Goal: Task Accomplishment & Management: Manage account settings

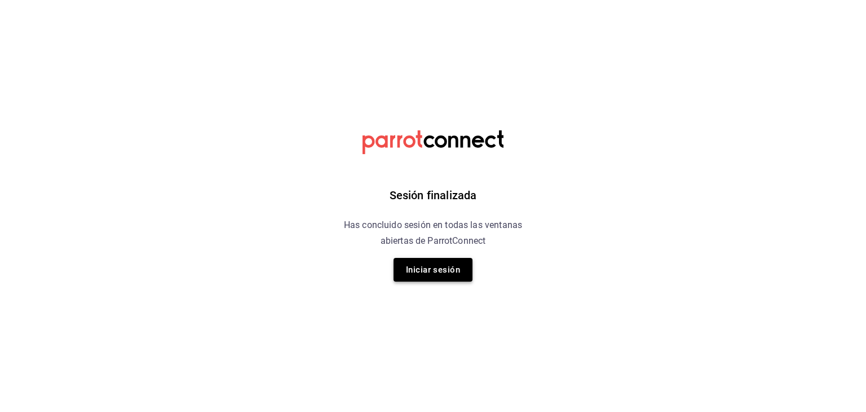
click at [424, 268] on button "Iniciar sesión" at bounding box center [432, 270] width 79 height 24
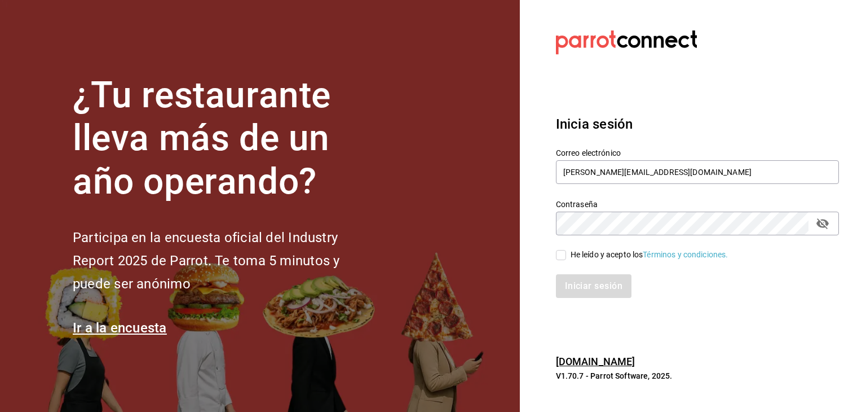
click at [559, 255] on input "He leído y acepto los Términos y condiciones." at bounding box center [561, 255] width 10 height 10
checkbox input "true"
click at [582, 291] on button "Iniciar sesión" at bounding box center [594, 286] width 77 height 24
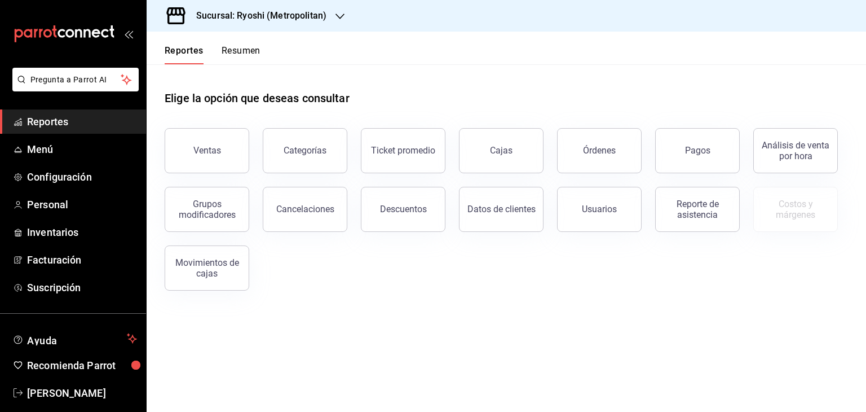
click at [282, 8] on div "Sucursal: Ryoshi (Metropolitan)" at bounding box center [252, 16] width 193 height 32
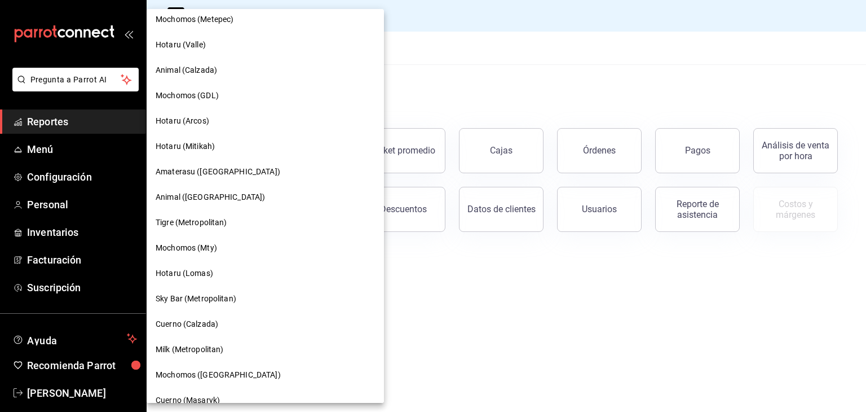
scroll to position [169, 0]
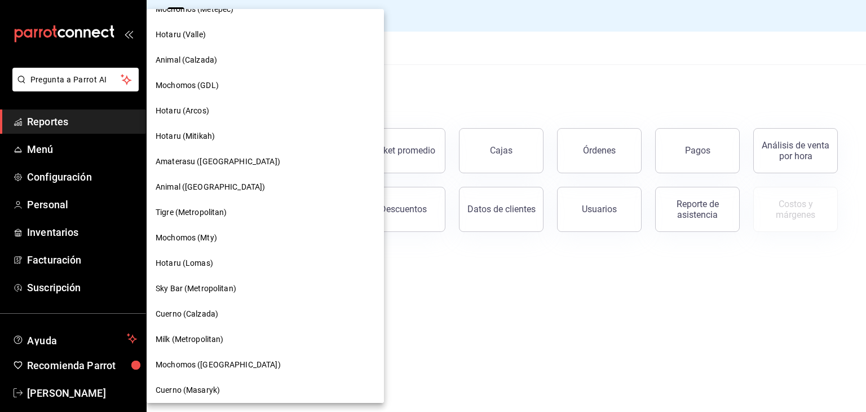
click at [207, 102] on div "Hotaru (Arcos)" at bounding box center [265, 110] width 237 height 25
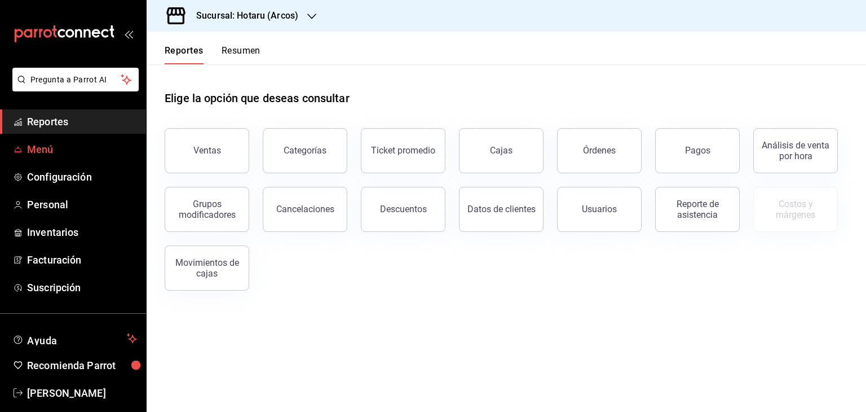
click at [54, 156] on span "Menú" at bounding box center [82, 148] width 110 height 15
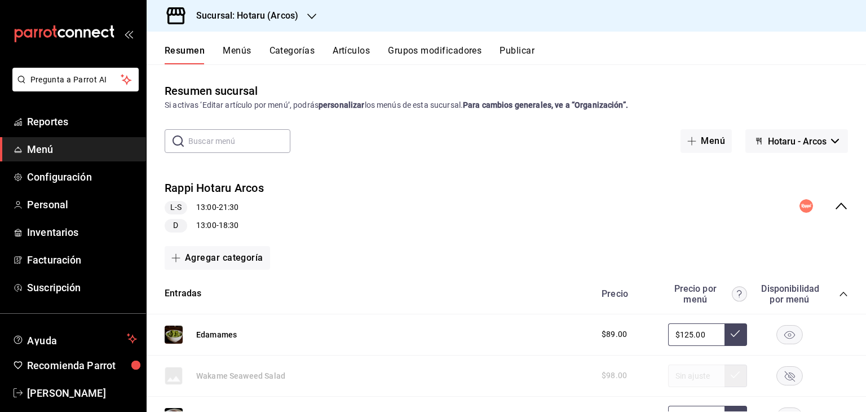
click at [348, 53] on button "Artículos" at bounding box center [351, 54] width 37 height 19
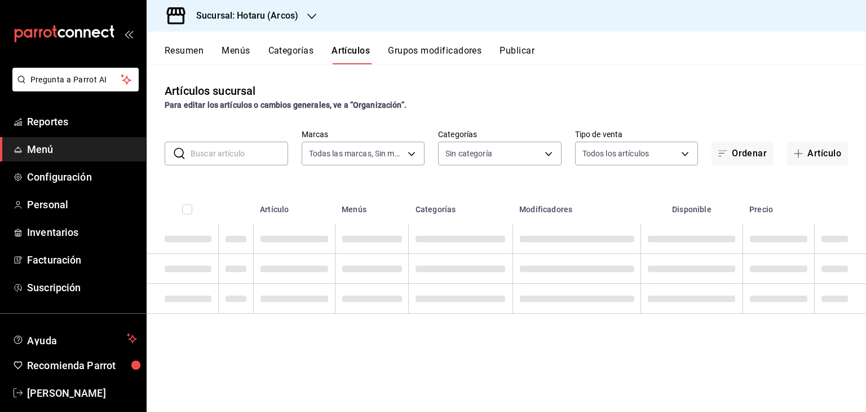
type input "63fd3758-a1b5-4c03-9065-df3279ac1636,22e90613-d08a-4757-a76e-a905fd2e086b,00e97…"
type input "776622e4-7a05-47c6-ac4f-288bb23805c5,088c5992-2a6a-49aa-a30a-79c682d9baec,18867…"
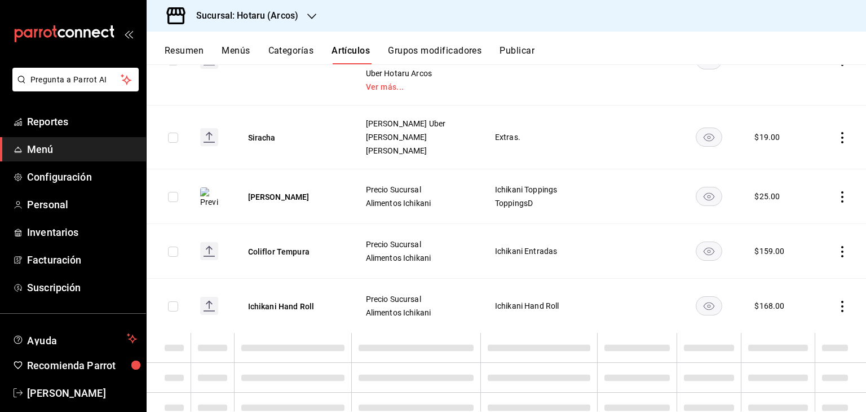
scroll to position [5295, 0]
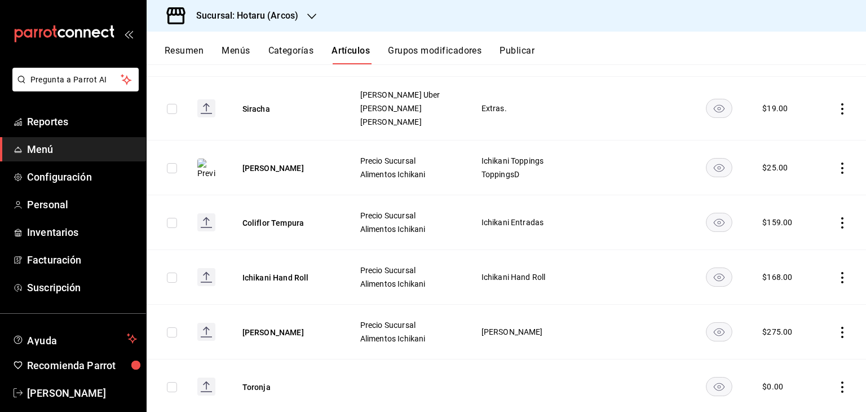
drag, startPoint x: 830, startPoint y: 215, endPoint x: 794, endPoint y: 214, distance: 36.1
click at [837, 217] on icon "actions" at bounding box center [842, 222] width 11 height 11
click at [800, 235] on span "Editar" at bounding box center [799, 240] width 29 height 12
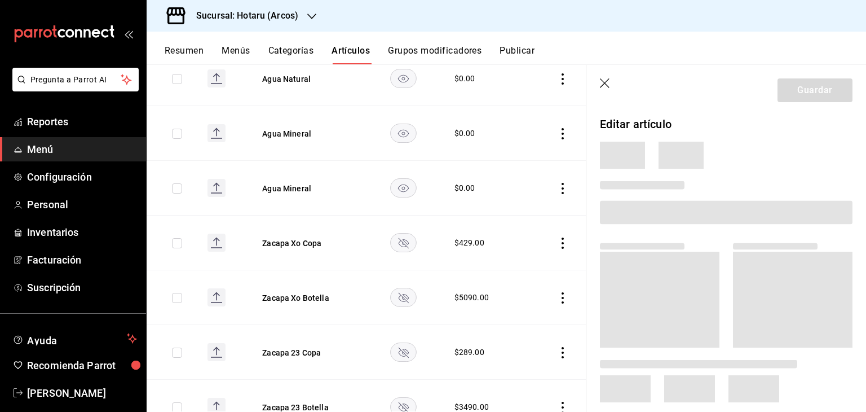
scroll to position [4346, 0]
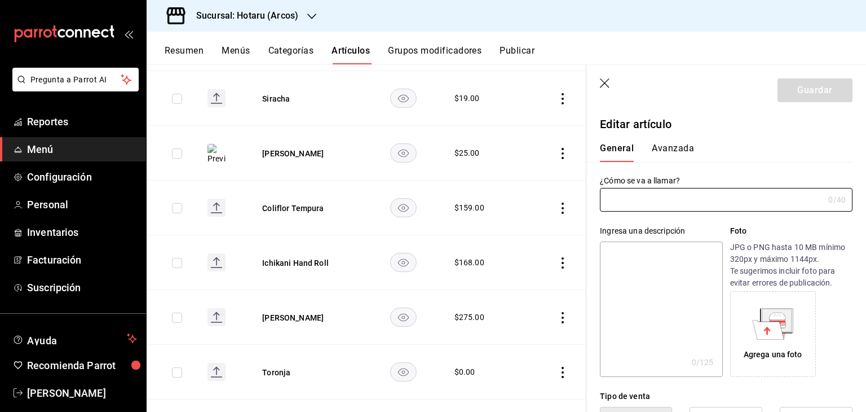
type input "Coliflor Tempura"
type input "$159.00"
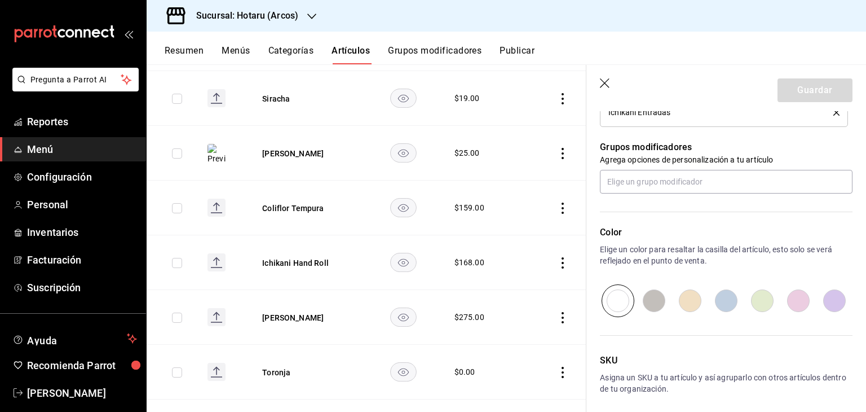
scroll to position [527, 0]
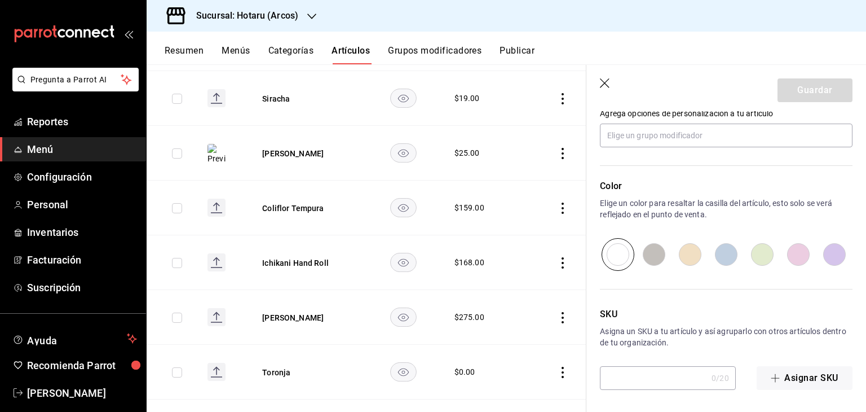
click at [604, 82] on icon "button" at bounding box center [605, 83] width 11 height 11
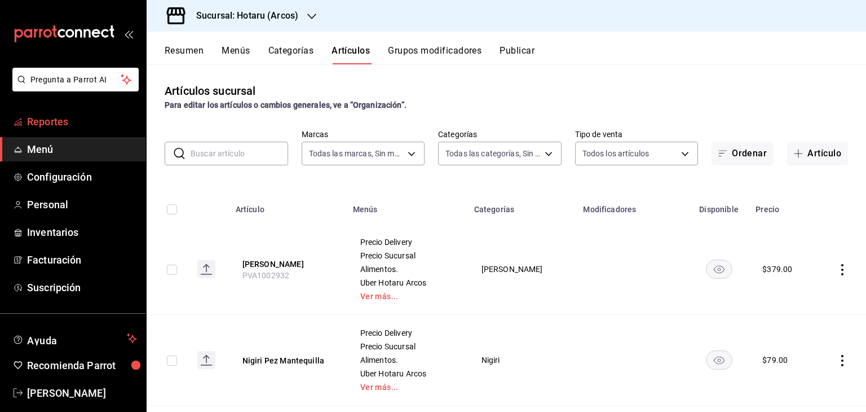
click at [48, 126] on span "Reportes" at bounding box center [82, 121] width 110 height 15
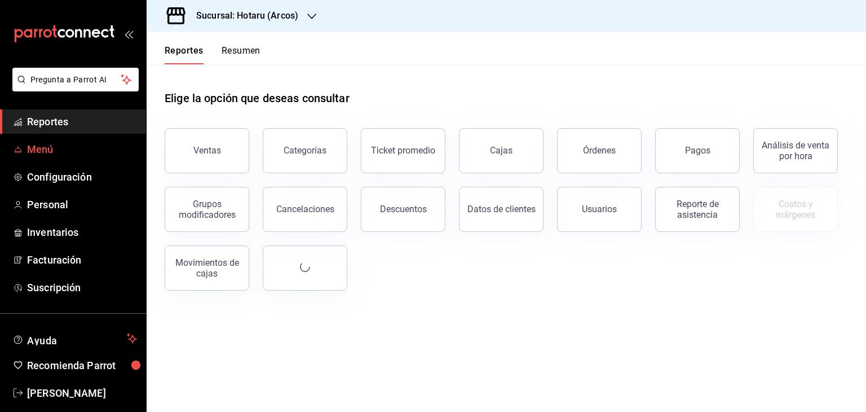
click at [61, 145] on span "Menú" at bounding box center [82, 148] width 110 height 15
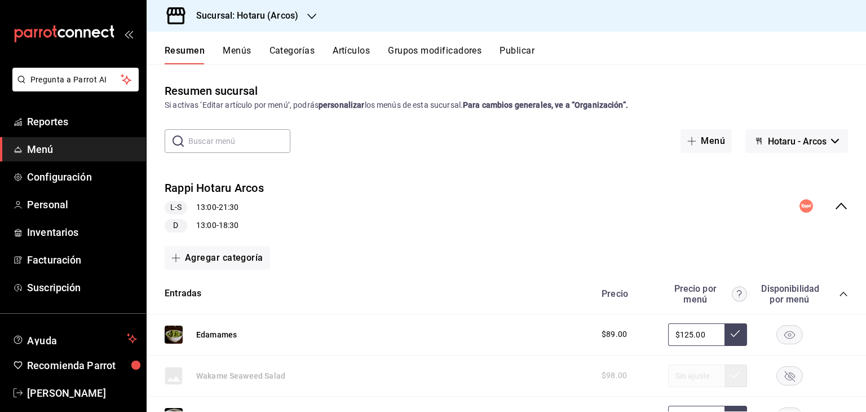
click at [359, 50] on button "Artículos" at bounding box center [351, 54] width 37 height 19
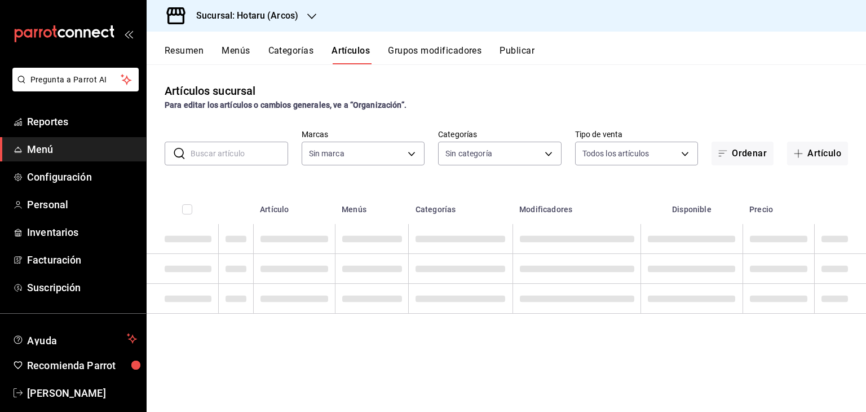
type input "63fd3758-a1b5-4c03-9065-df3279ac1636,22e90613-d08a-4757-a76e-a905fd2e086b,00e97…"
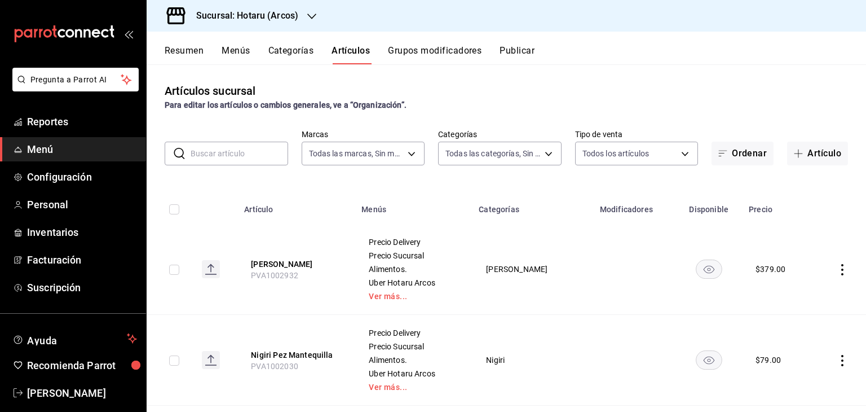
type input "776622e4-7a05-47c6-ac4f-288bb23805c5,088c5992-2a6a-49aa-a30a-79c682d9baec,18867…"
click at [252, 160] on input "text" at bounding box center [240, 153] width 98 height 23
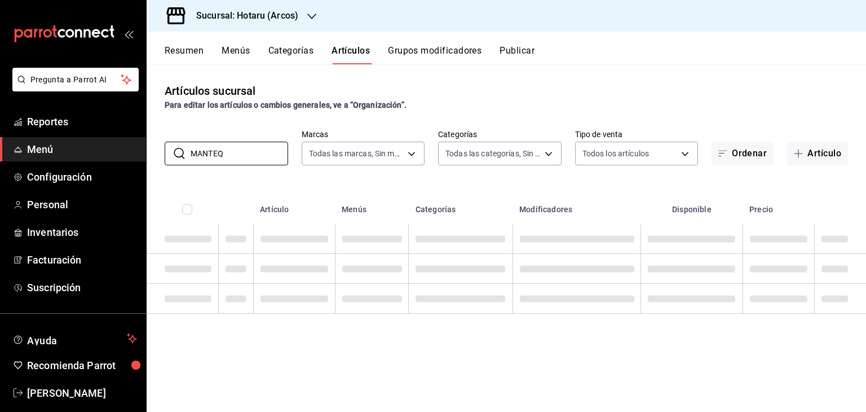
click at [423, 189] on th "Categorías" at bounding box center [461, 206] width 104 height 36
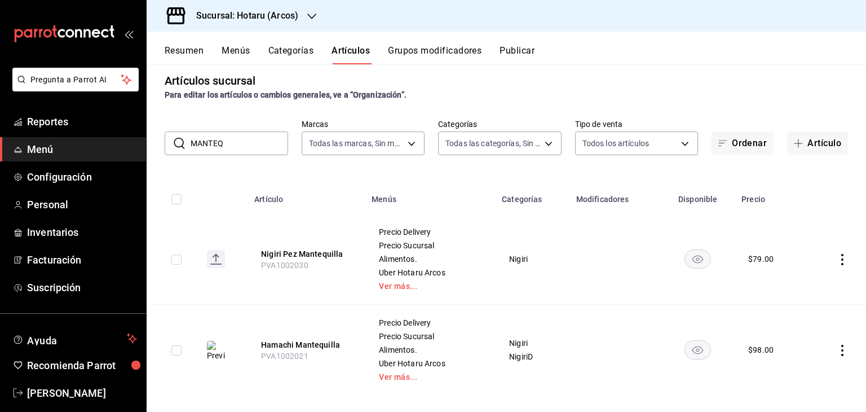
scroll to position [20, 0]
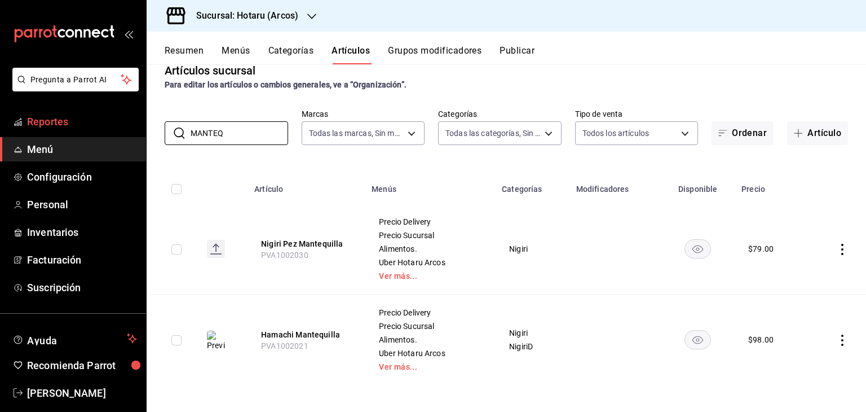
drag, startPoint x: 233, startPoint y: 132, endPoint x: 0, endPoint y: 125, distance: 233.5
click at [0, 129] on div "Pregunta a Parrot AI Reportes Menú Configuración Personal Inventarios Facturaci…" at bounding box center [433, 206] width 866 height 412
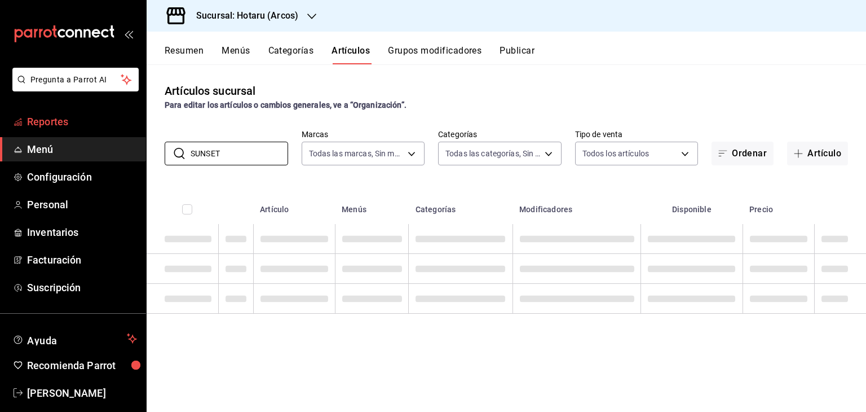
scroll to position [0, 0]
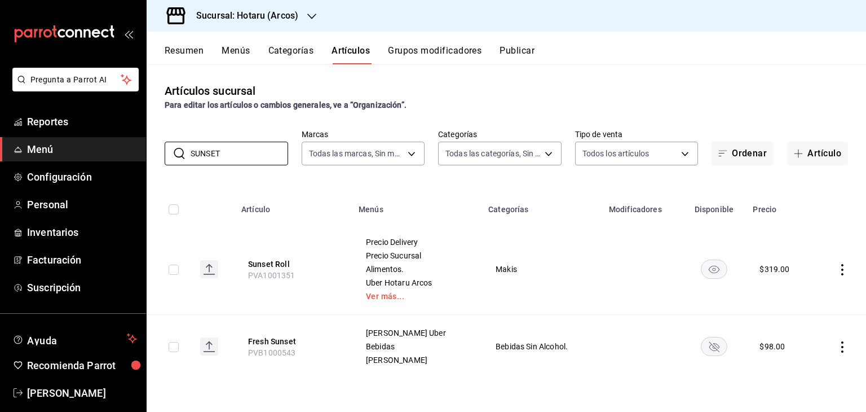
click at [394, 189] on th "Menús" at bounding box center [417, 206] width 130 height 36
drag, startPoint x: 190, startPoint y: 151, endPoint x: 0, endPoint y: 158, distance: 190.1
click at [0, 158] on div "Pregunta a Parrot AI Reportes Menú Configuración Personal Inventarios Facturaci…" at bounding box center [433, 206] width 866 height 412
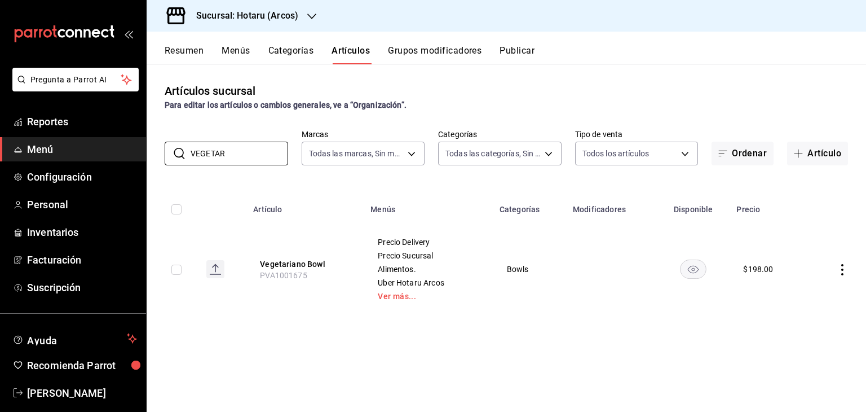
type input "VEGETAR"
click at [251, 21] on h3 "Sucursal: Hotaru (Arcos)" at bounding box center [242, 16] width 111 height 14
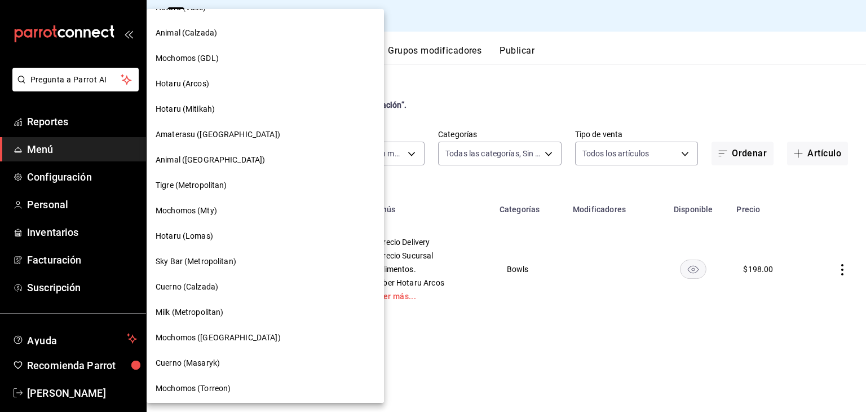
scroll to position [225, 0]
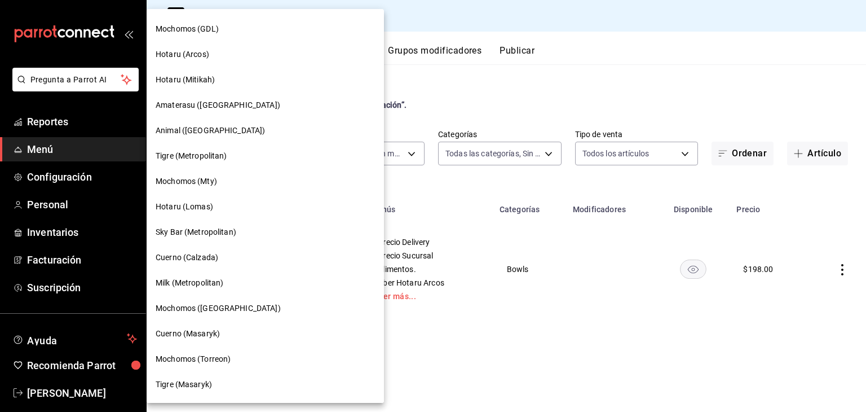
click at [453, 193] on div at bounding box center [433, 206] width 866 height 412
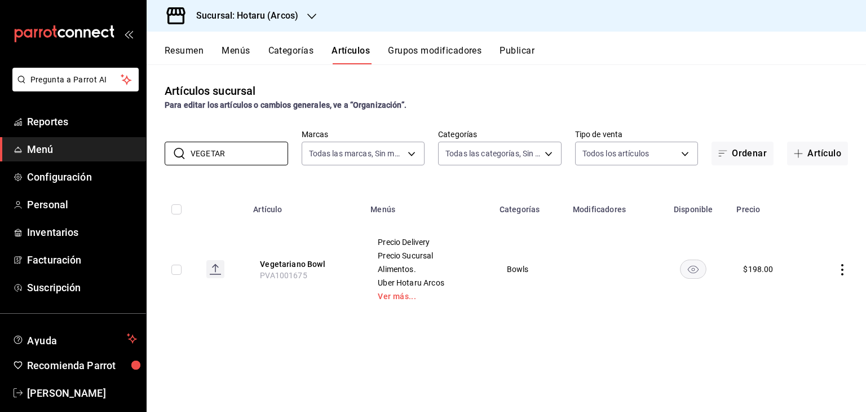
drag, startPoint x: 244, startPoint y: 159, endPoint x: 162, endPoint y: 151, distance: 82.1
click at [180, 152] on div "​ VEGETAR ​" at bounding box center [226, 153] width 123 height 24
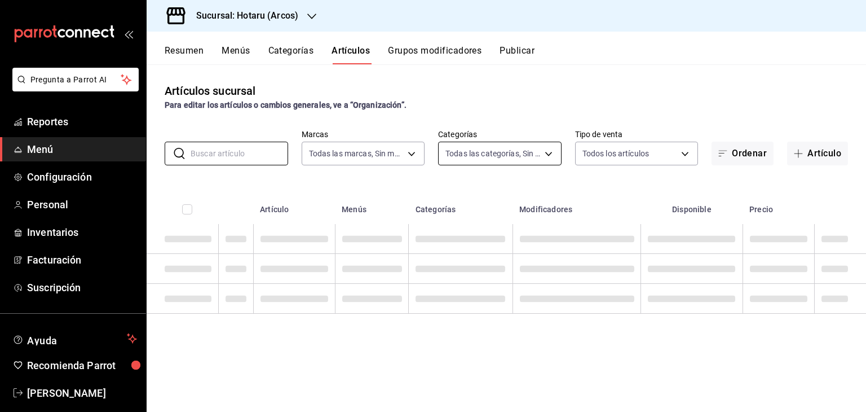
click at [532, 149] on body "Pregunta a Parrot AI Reportes Menú Configuración Personal Inventarios Facturaci…" at bounding box center [433, 206] width 866 height 412
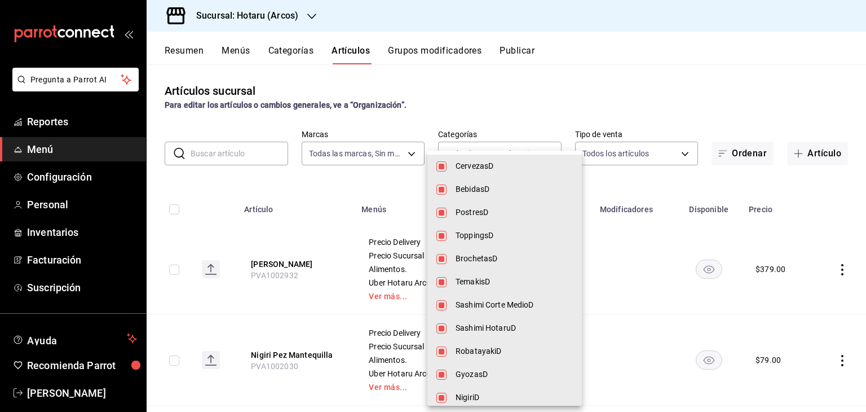
scroll to position [0, 0]
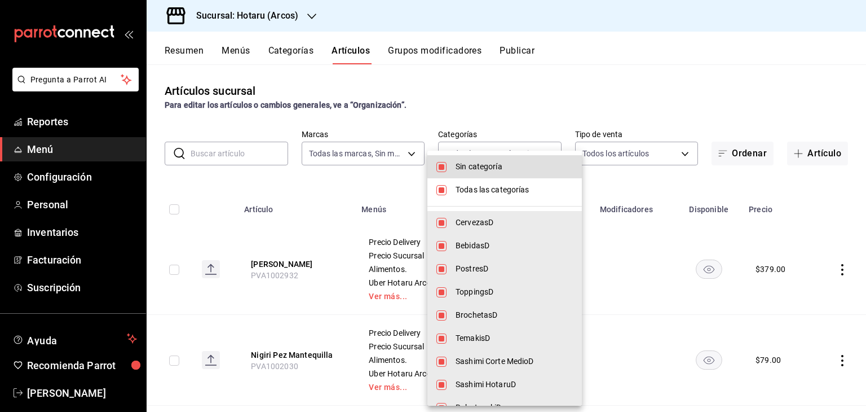
click at [496, 174] on li "Sin categoría" at bounding box center [504, 166] width 154 height 23
checkbox input "false"
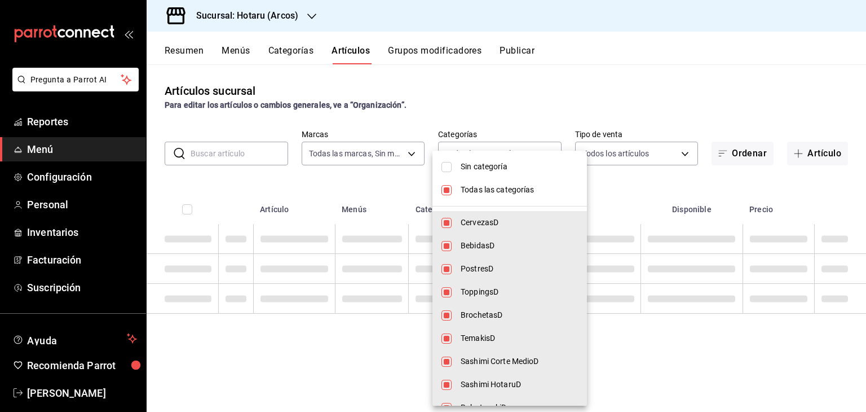
click at [494, 189] on span "Todas las categorías" at bounding box center [519, 190] width 117 height 12
checkbox input "false"
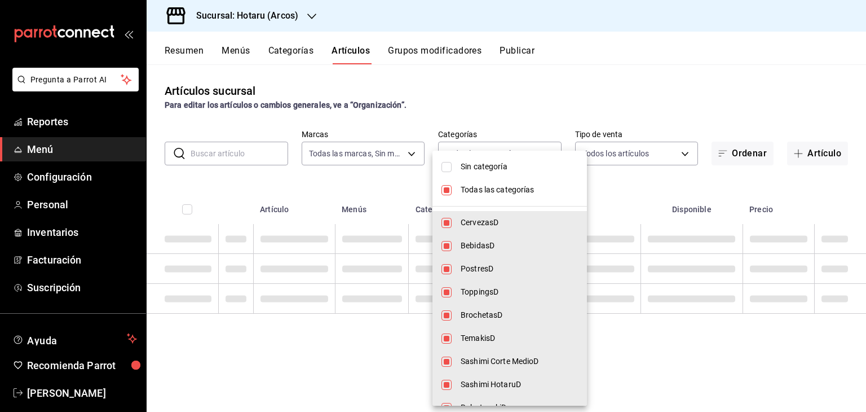
checkbox input "false"
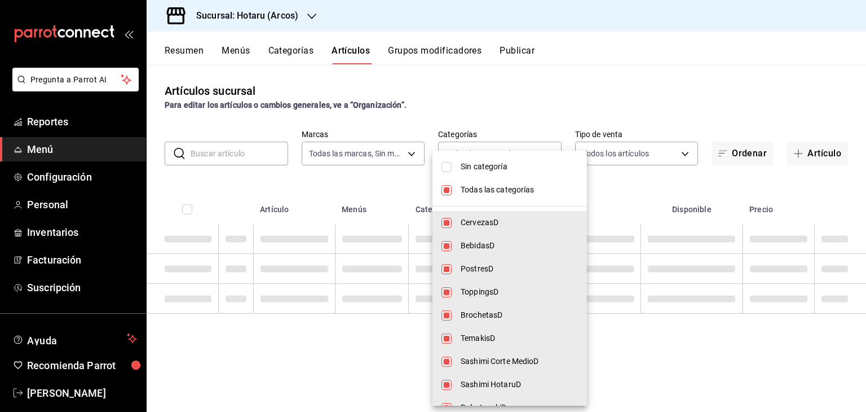
checkbox input "false"
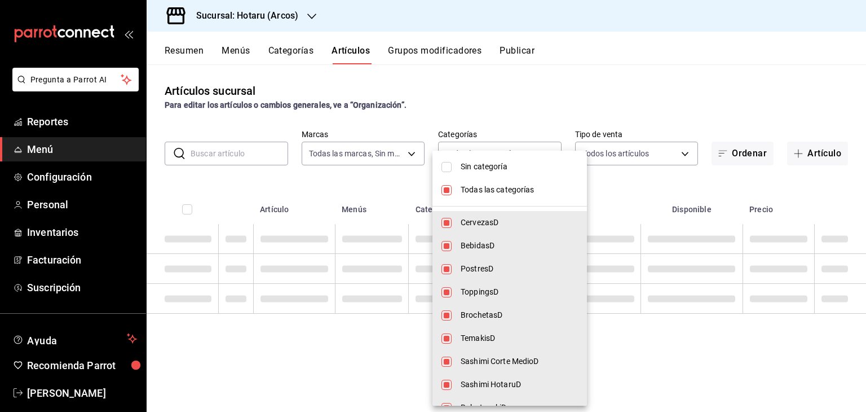
checkbox input "false"
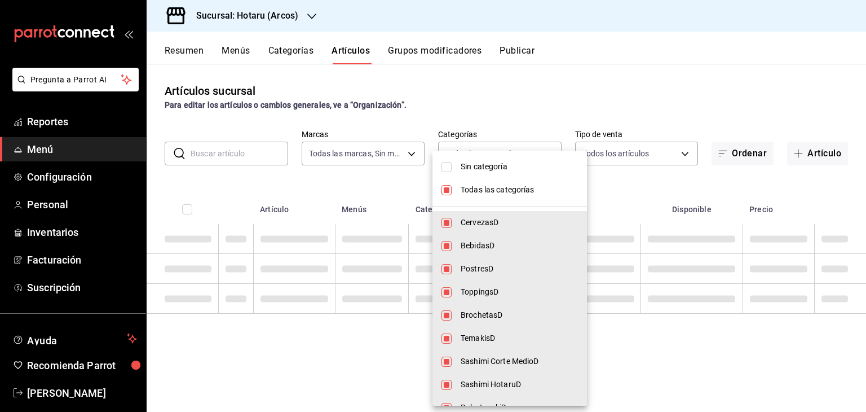
checkbox input "false"
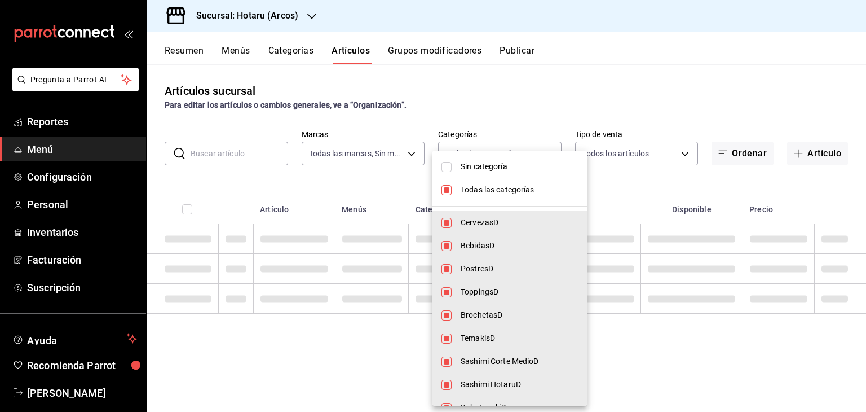
checkbox input "false"
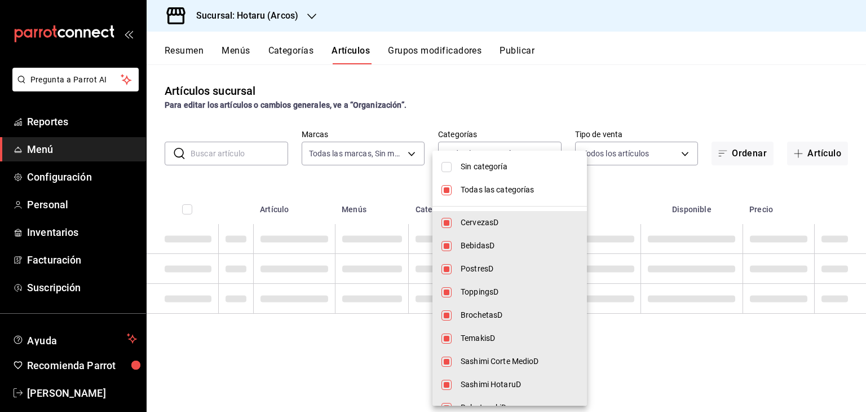
checkbox input "false"
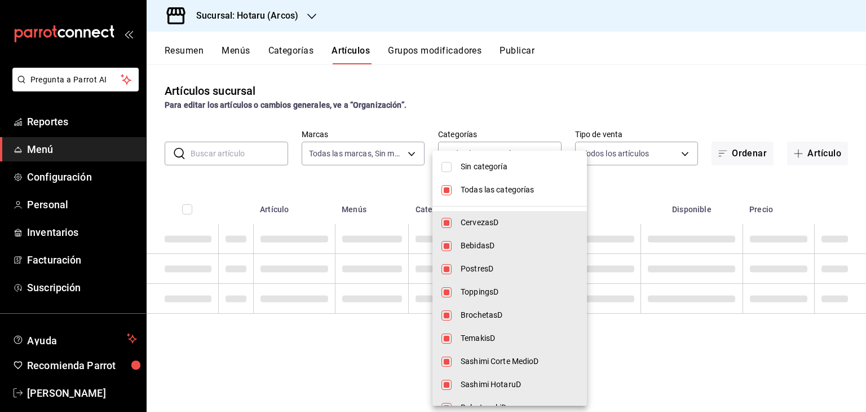
checkbox input "false"
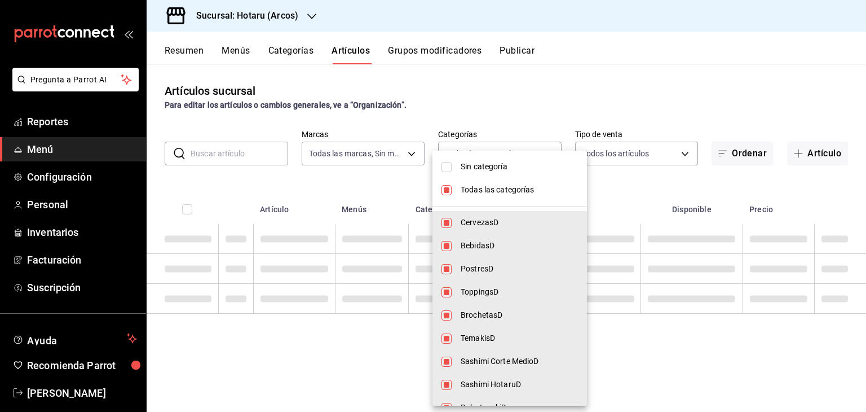
checkbox input "false"
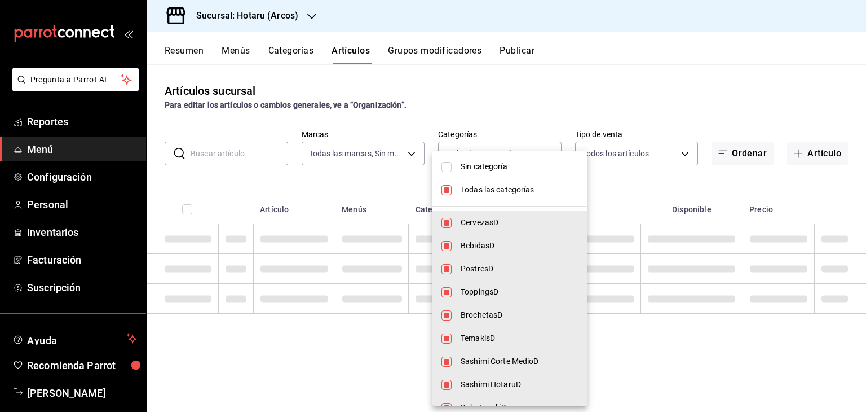
checkbox input "false"
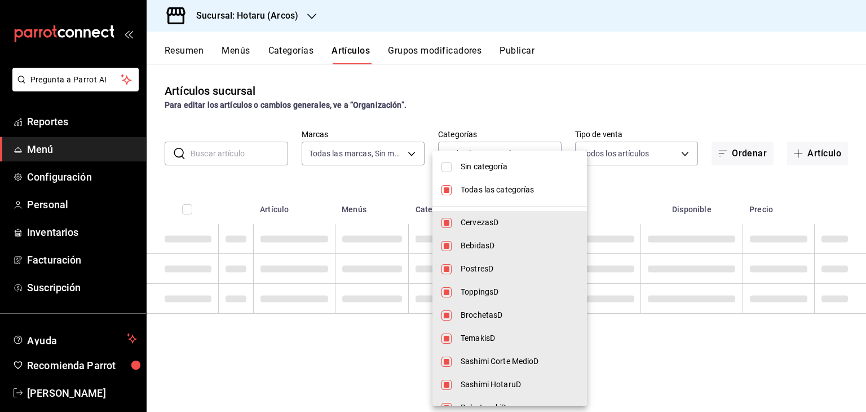
checkbox input "false"
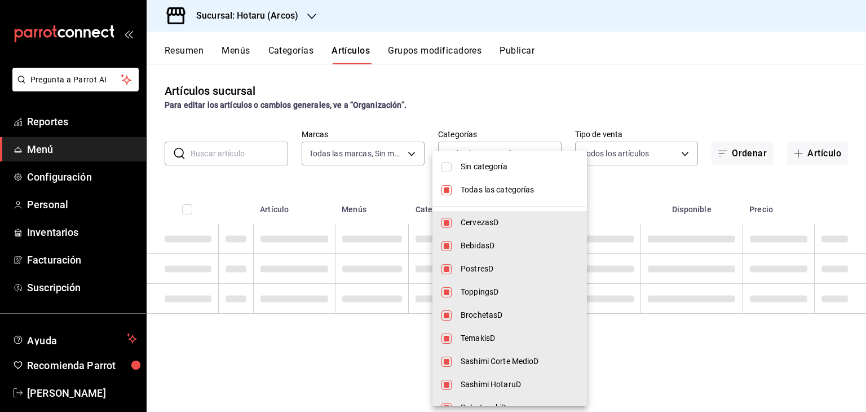
checkbox input "false"
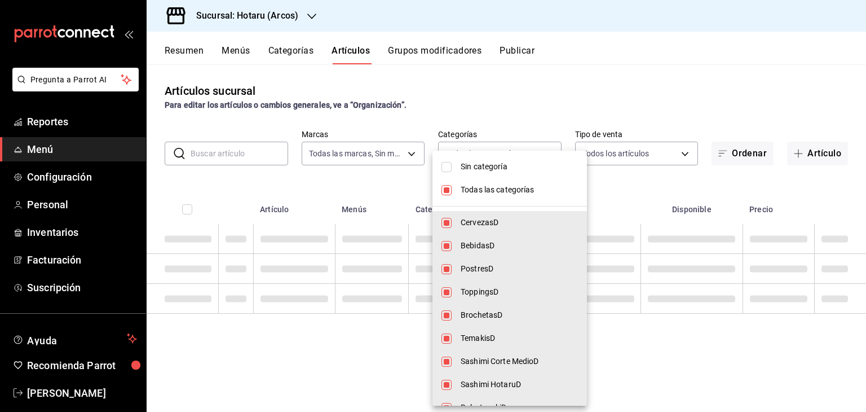
checkbox input "false"
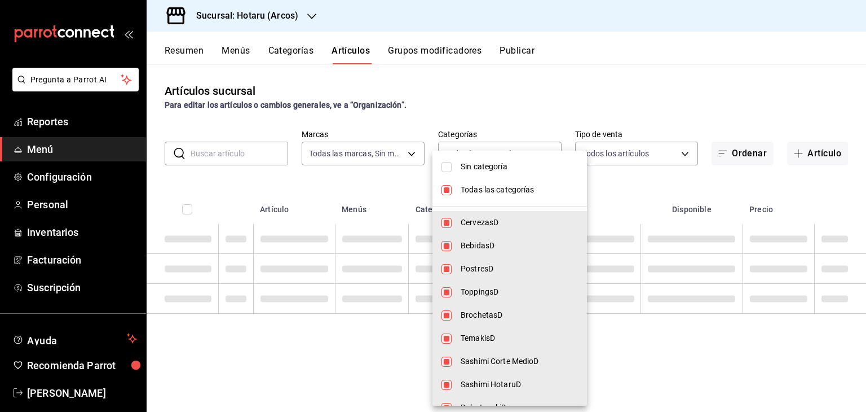
checkbox input "false"
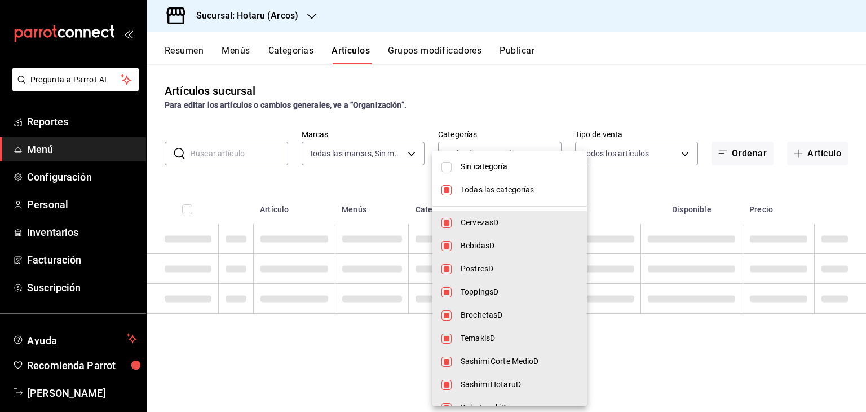
checkbox input "false"
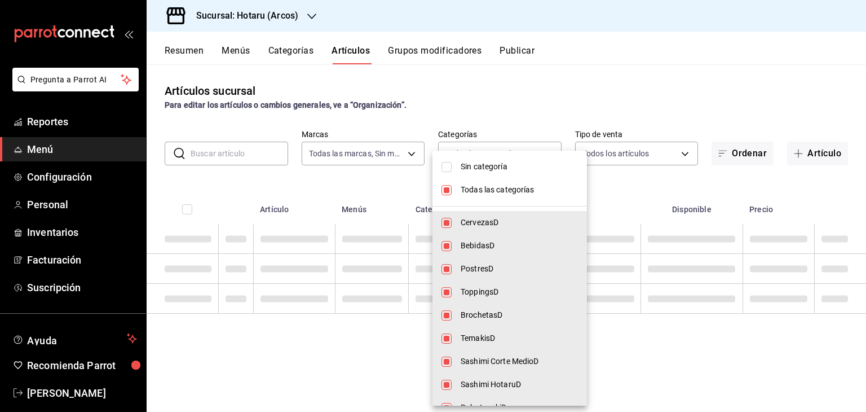
checkbox input "false"
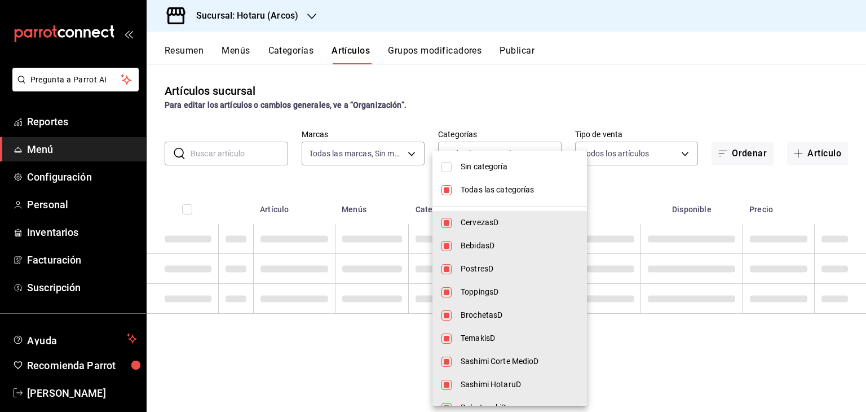
checkbox input "false"
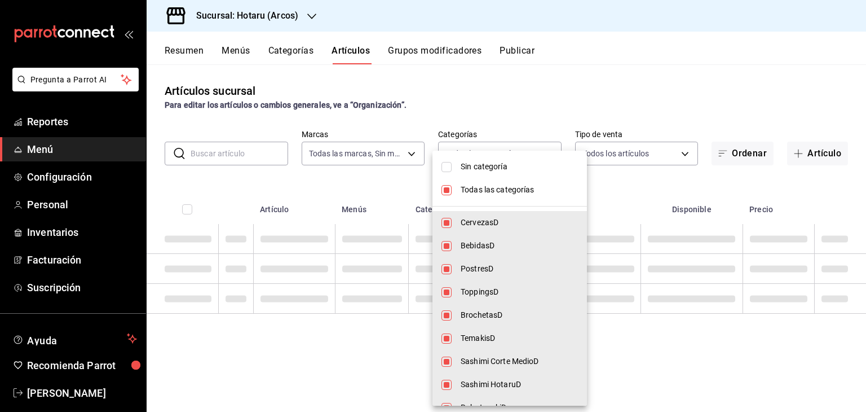
checkbox input "false"
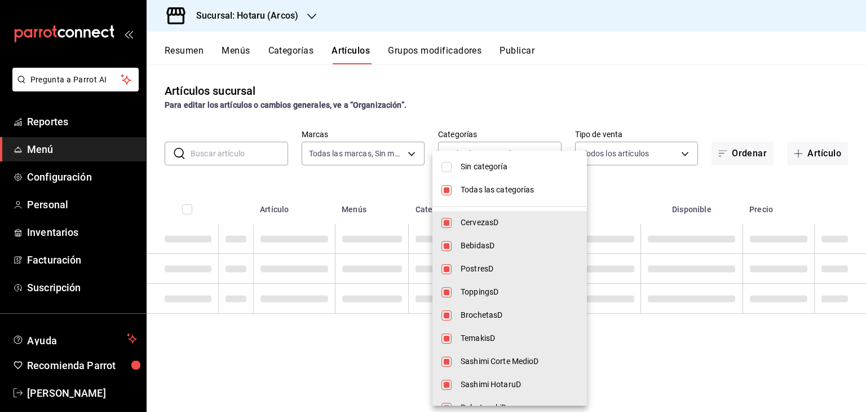
checkbox input "false"
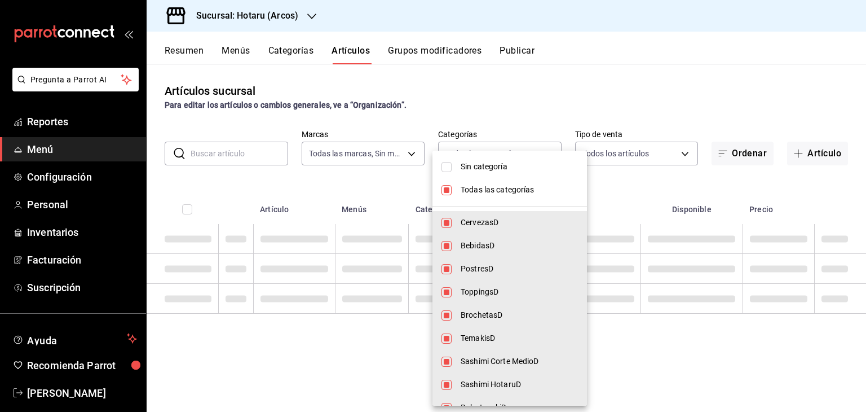
checkbox input "false"
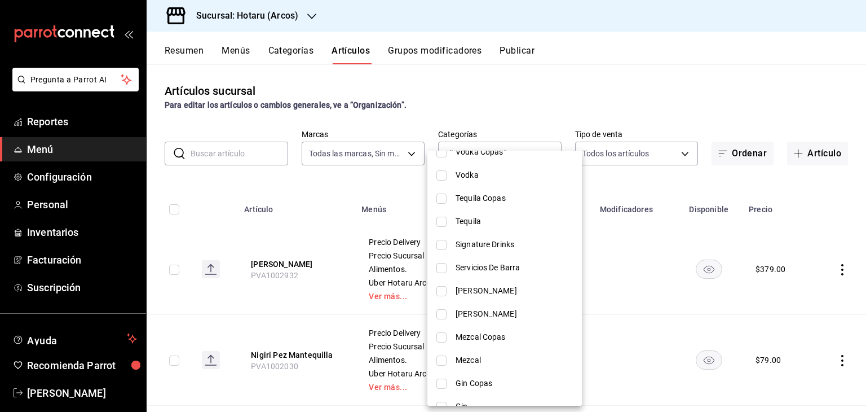
scroll to position [507, 0]
click at [515, 243] on span "Signature Drinks" at bounding box center [513, 247] width 117 height 12
checkbox input "false"
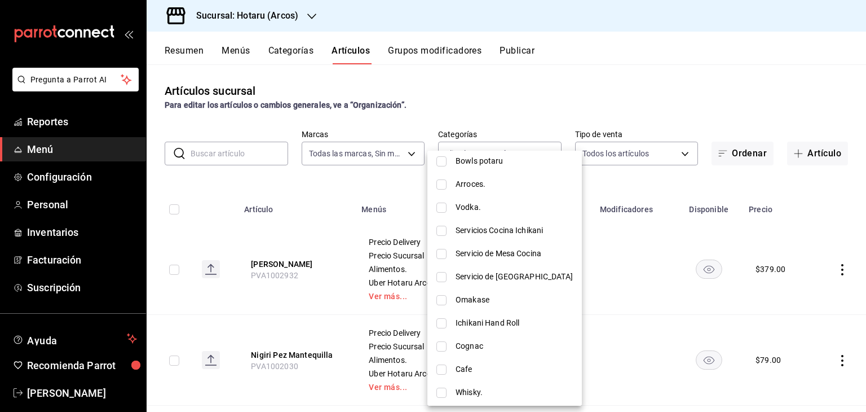
scroll to position [1297, 0]
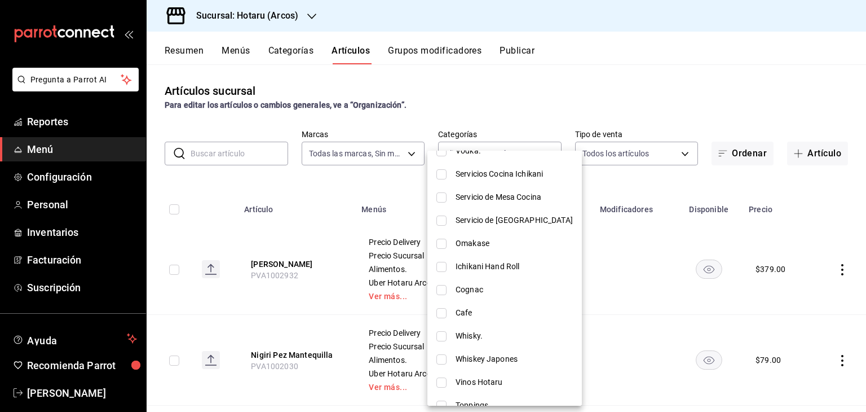
click at [530, 207] on li "Servicio de Mesa Cocina" at bounding box center [504, 196] width 154 height 23
type input "07af8783-bbb0-4d71-b4ee-2213c38e6def"
checkbox input "true"
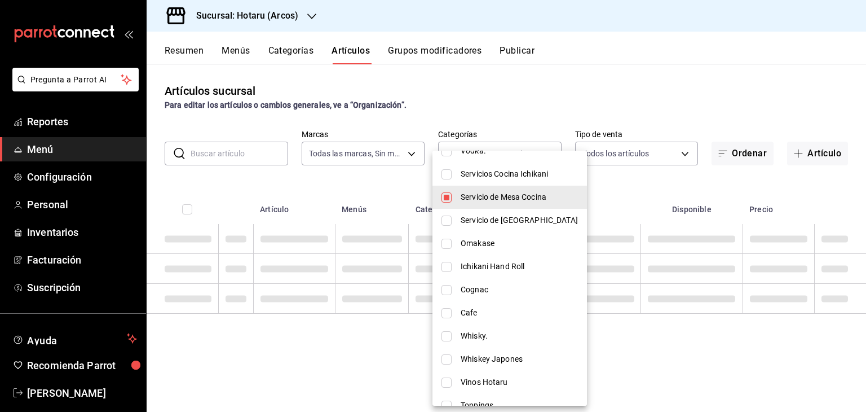
click at [608, 190] on div at bounding box center [433, 206] width 866 height 412
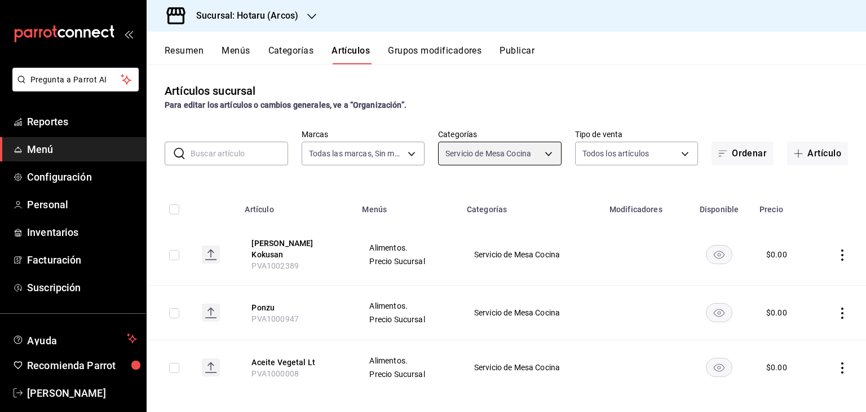
scroll to position [3, 0]
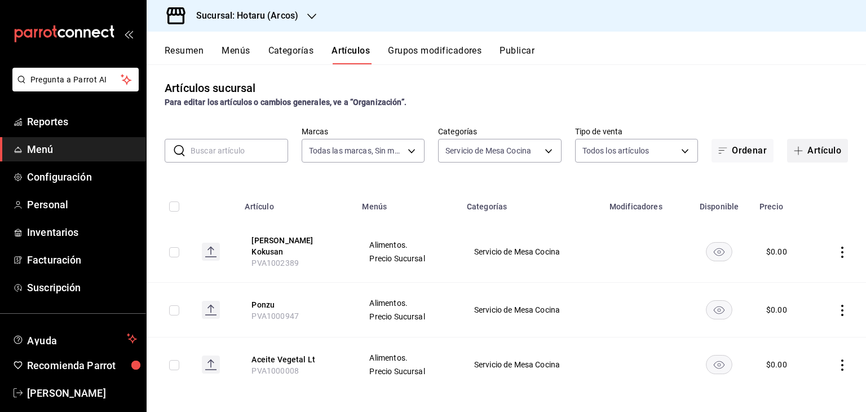
click at [796, 151] on span "button" at bounding box center [801, 150] width 14 height 9
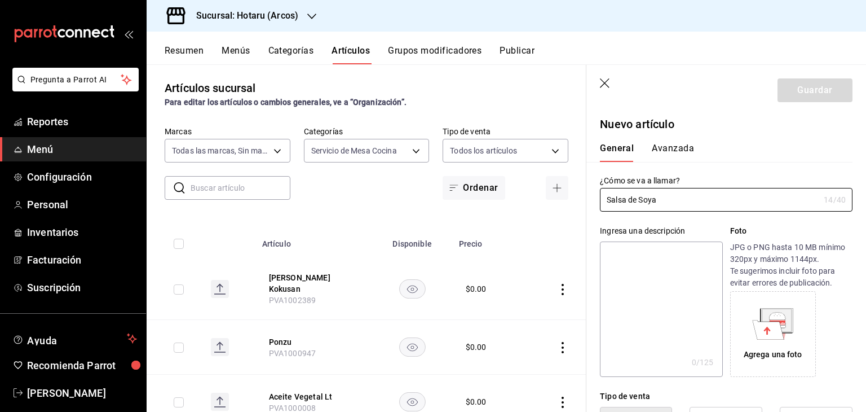
type input "Salsa de Soya"
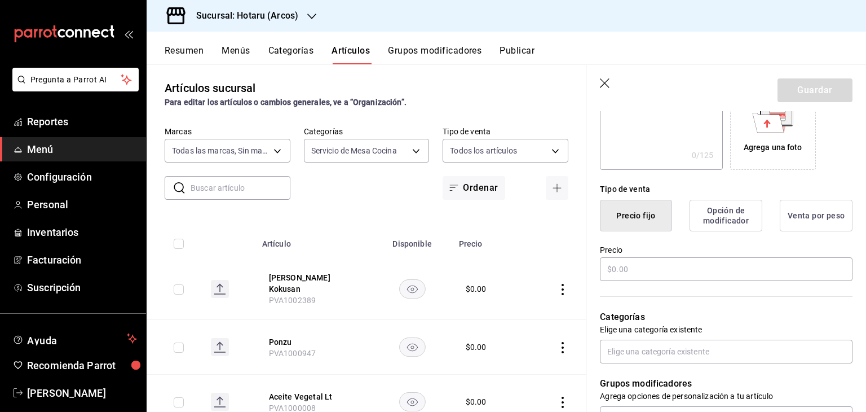
scroll to position [225, 0]
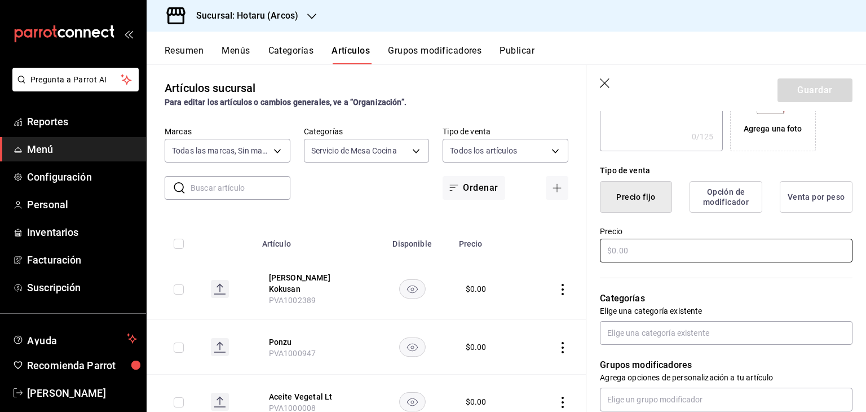
click at [649, 246] on input "text" at bounding box center [726, 250] width 253 height 24
type input "$0.00"
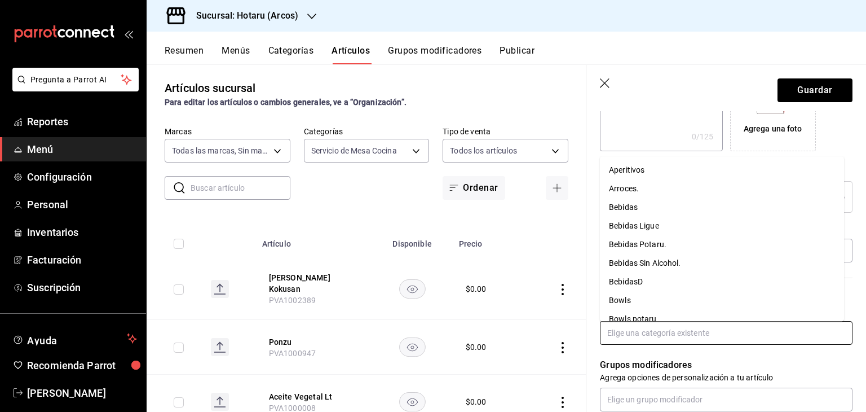
click at [667, 331] on input "text" at bounding box center [726, 333] width 253 height 24
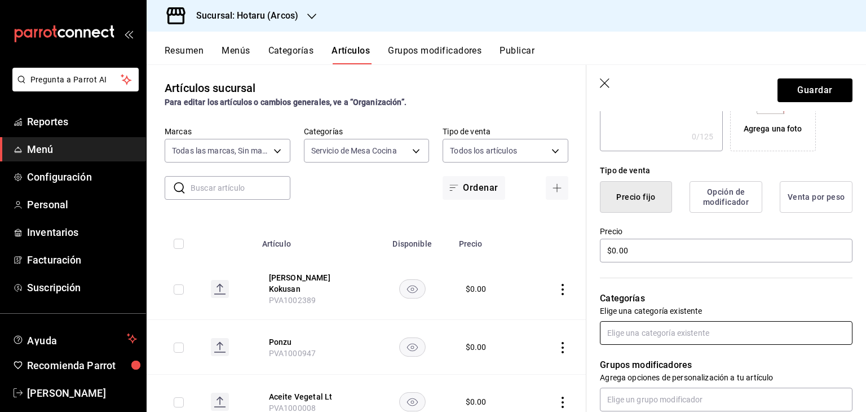
click at [666, 331] on input "text" at bounding box center [726, 333] width 253 height 24
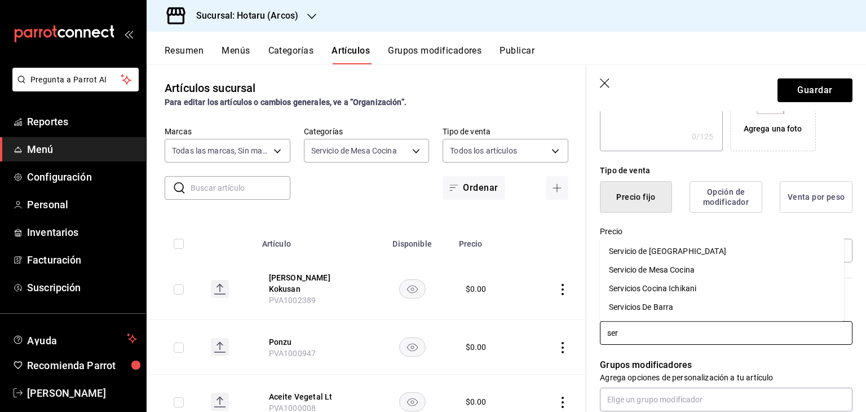
type input "serv"
click at [670, 277] on li "Servicio de Mesa Cocina" at bounding box center [722, 269] width 244 height 19
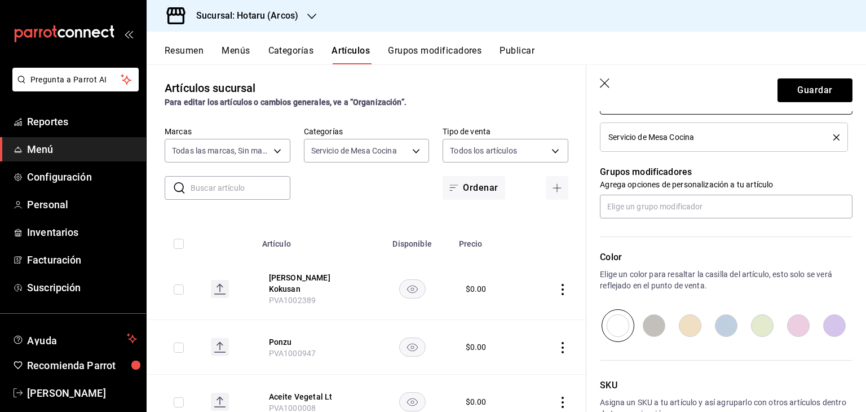
scroll to position [527, 0]
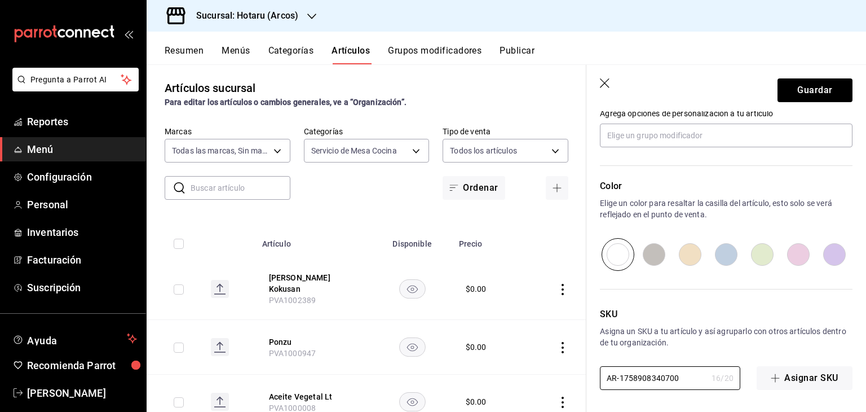
drag, startPoint x: 680, startPoint y: 373, endPoint x: 449, endPoint y: 372, distance: 231.7
click at [449, 372] on main "Artículos sucursal Para editar los artículos o cambios generales, ve a “Organiz…" at bounding box center [506, 237] width 719 height 347
paste input "PVA100291"
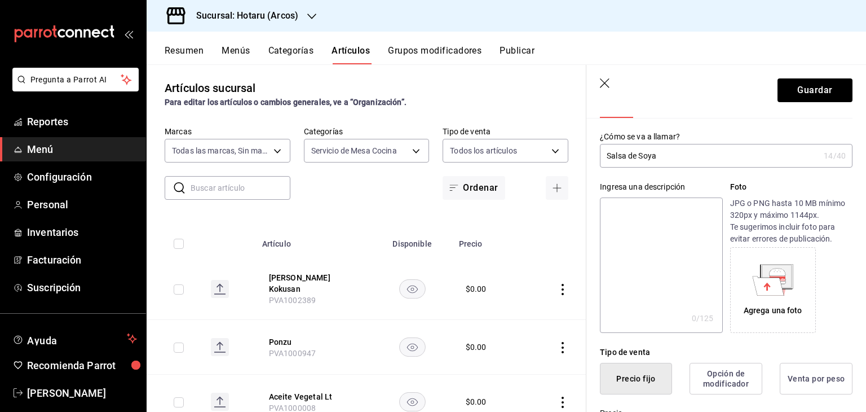
scroll to position [0, 0]
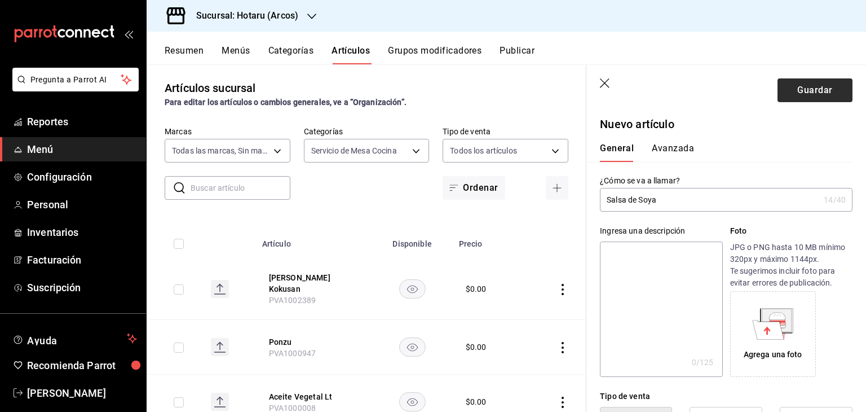
type input "PVA1002910"
click at [791, 97] on button "Guardar" at bounding box center [814, 90] width 75 height 24
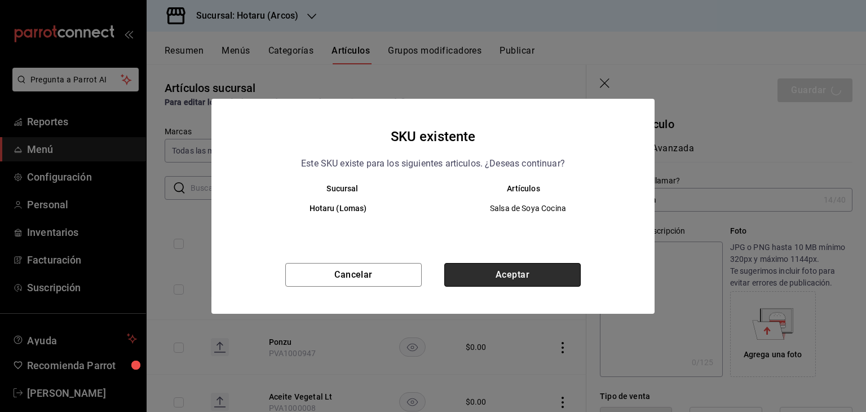
click at [524, 268] on button "Aceptar" at bounding box center [512, 275] width 136 height 24
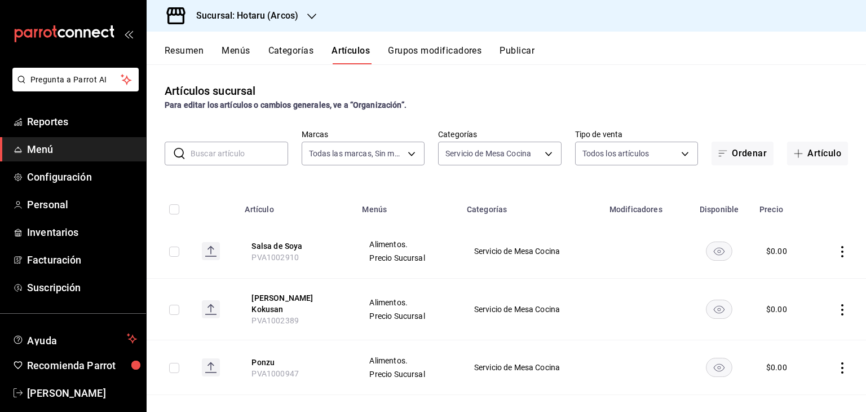
scroll to position [56, 0]
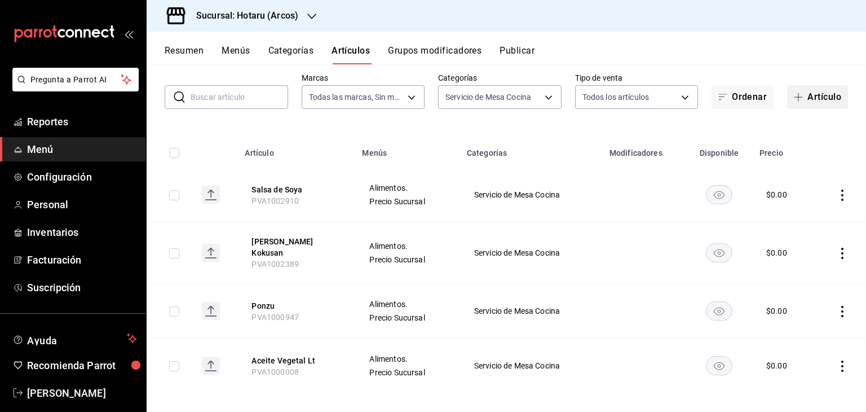
click at [799, 92] on button "Artículo" at bounding box center [817, 97] width 61 height 24
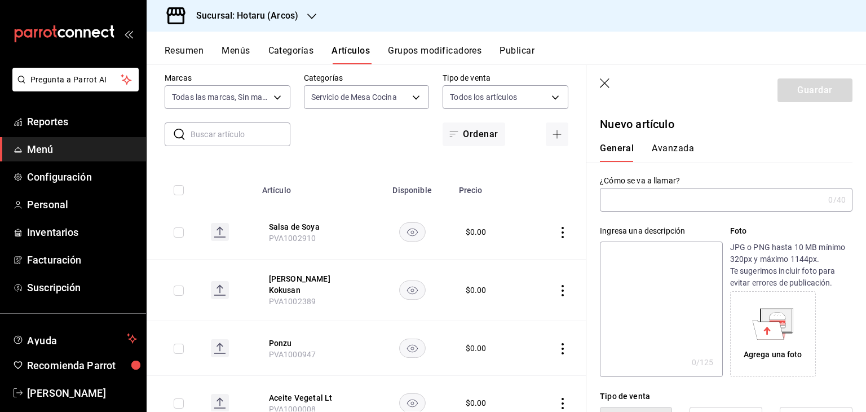
drag, startPoint x: 688, startPoint y: 196, endPoint x: 678, endPoint y: 194, distance: 10.8
click at [680, 194] on input "text" at bounding box center [712, 199] width 224 height 23
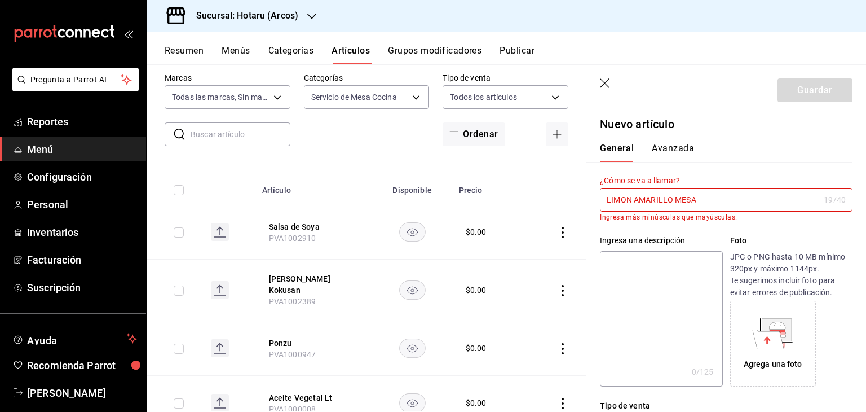
drag, startPoint x: 720, startPoint y: 198, endPoint x: 496, endPoint y: 200, distance: 223.8
click at [497, 200] on main "Artículos sucursal Para editar los artículos o cambios generales, ve a “Organiz…" at bounding box center [506, 237] width 719 height 347
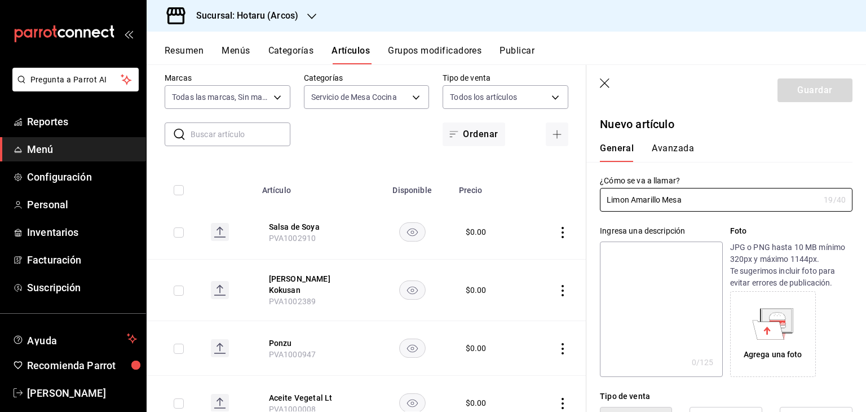
scroll to position [282, 0]
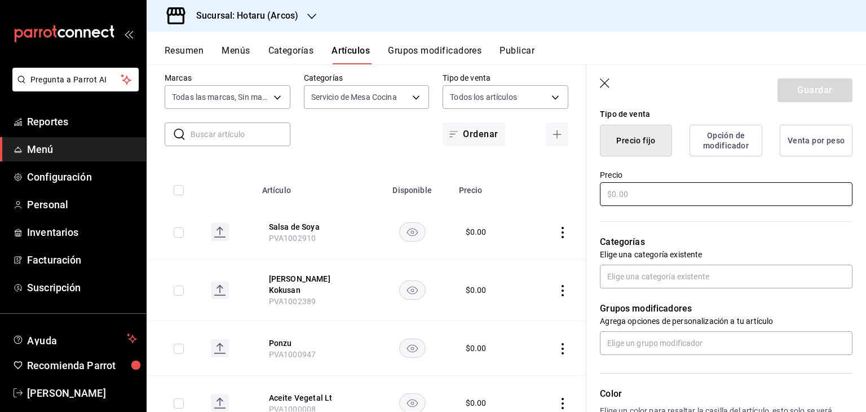
type input "Limon Amarillo Mesa"
click at [664, 189] on input "text" at bounding box center [726, 194] width 253 height 24
type input "$0.00"
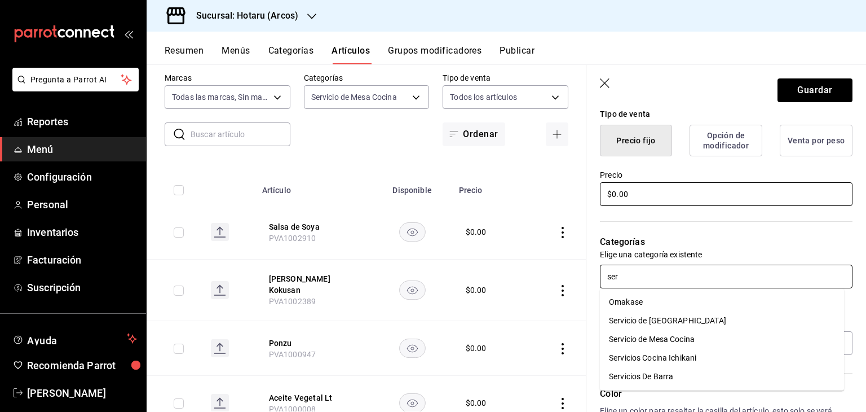
type input "serv"
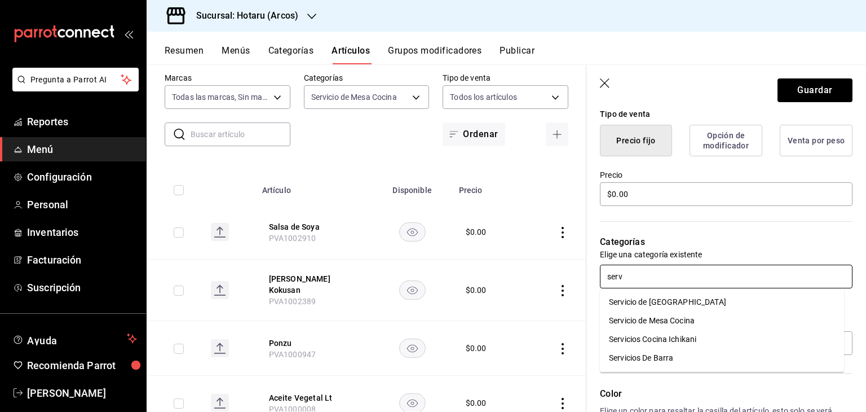
click at [684, 324] on li "Servicio de Mesa Cocina" at bounding box center [722, 320] width 244 height 19
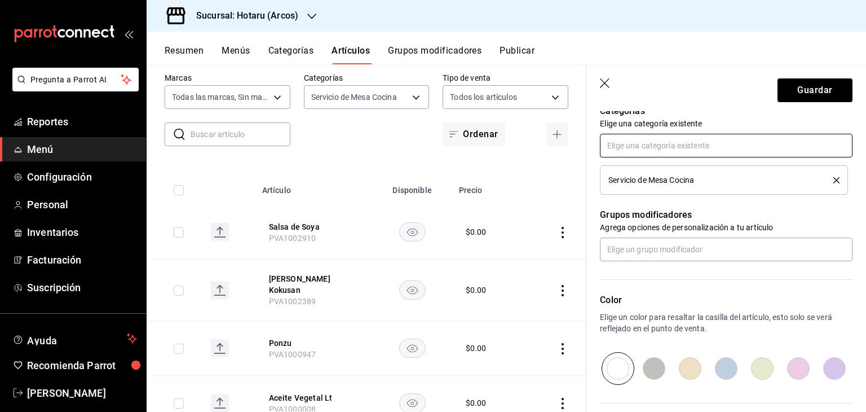
scroll to position [527, 0]
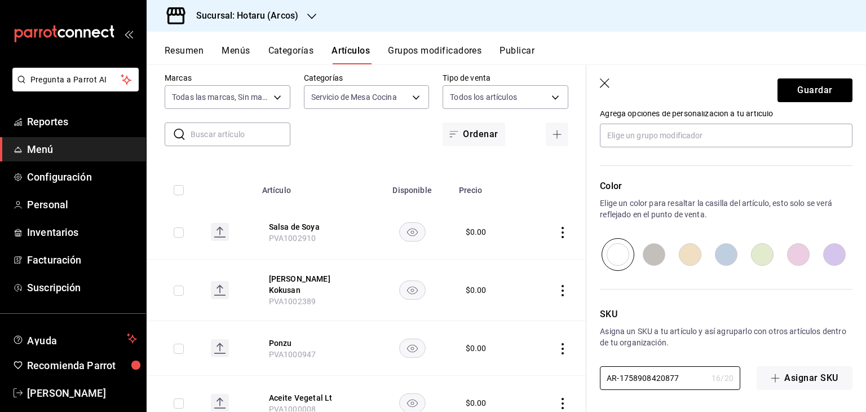
drag, startPoint x: 682, startPoint y: 377, endPoint x: 470, endPoint y: 356, distance: 213.0
click at [460, 364] on main "Artículos sucursal Para editar los artículos o cambios generales, ve a “Organiz…" at bounding box center [506, 237] width 719 height 347
paste input "PVA1002909"
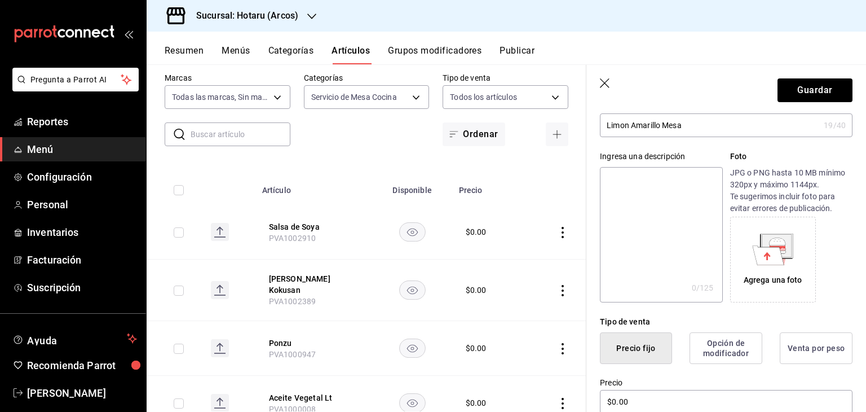
scroll to position [0, 0]
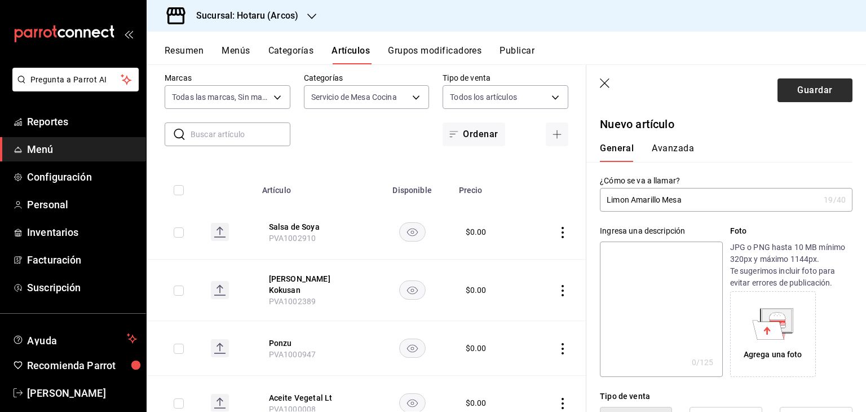
type input "PVA1002909"
click at [808, 90] on button "Guardar" at bounding box center [814, 90] width 75 height 24
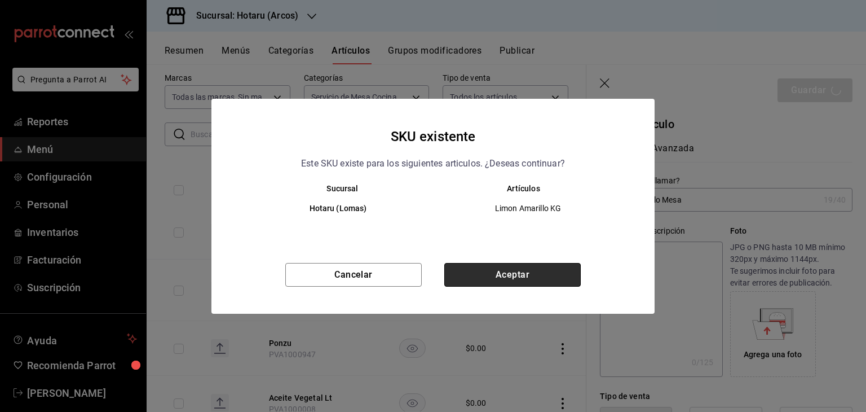
click at [512, 273] on button "Aceptar" at bounding box center [512, 275] width 136 height 24
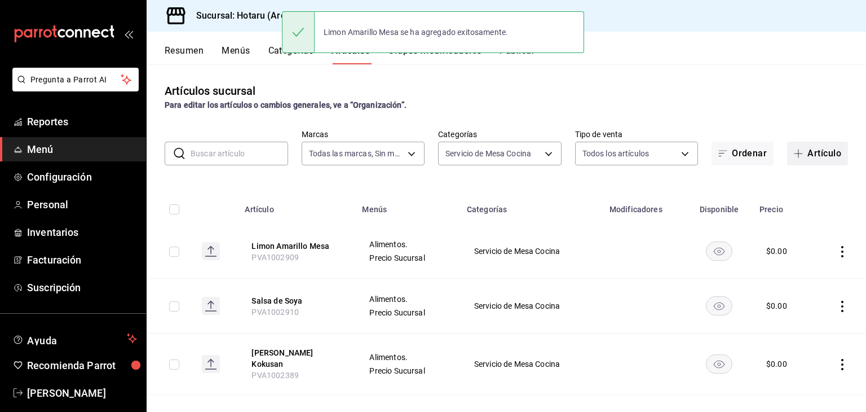
click at [808, 158] on button "Artículo" at bounding box center [817, 153] width 61 height 24
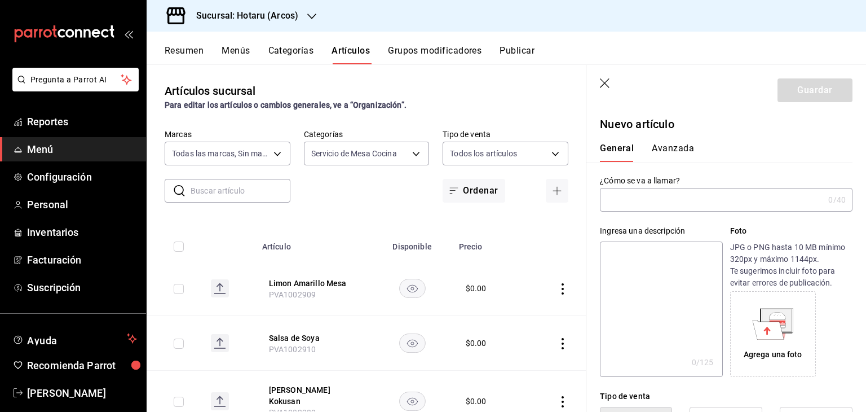
click at [675, 196] on input "text" at bounding box center [712, 199] width 224 height 23
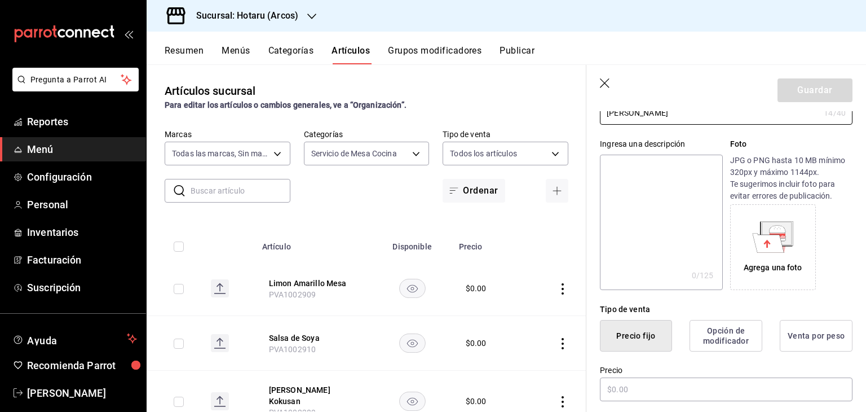
scroll to position [225, 0]
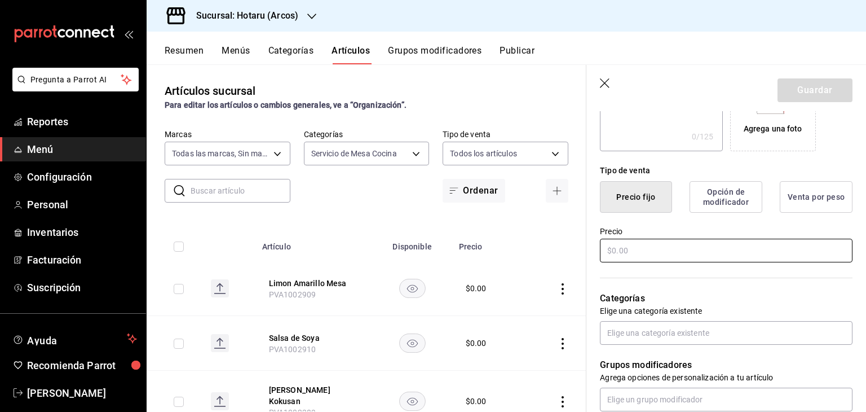
type input "Salsa Sriracha"
click at [676, 255] on input "text" at bounding box center [726, 250] width 253 height 24
type input "$0.00"
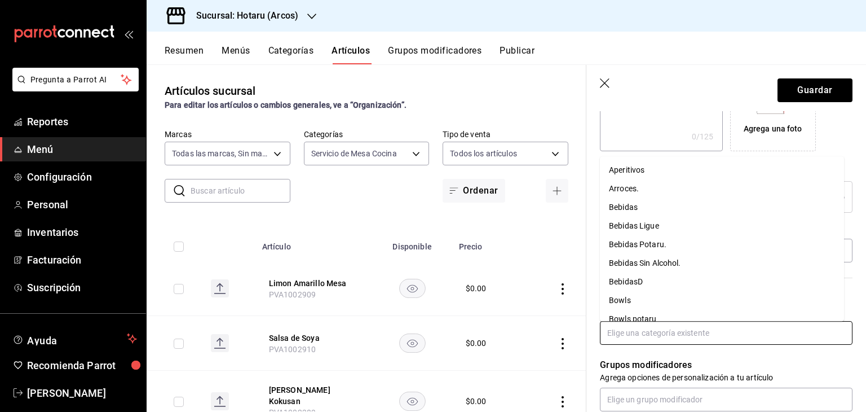
click at [658, 325] on input "text" at bounding box center [726, 333] width 253 height 24
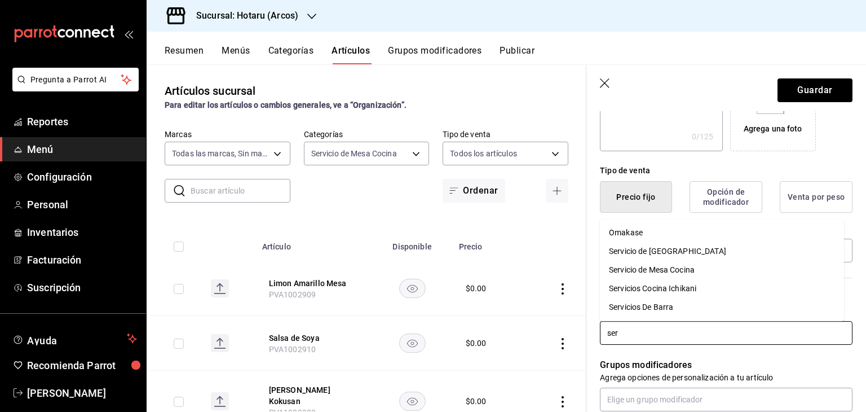
type input "serv"
click at [682, 271] on li "Servicio de Mesa Cocina" at bounding box center [722, 269] width 244 height 19
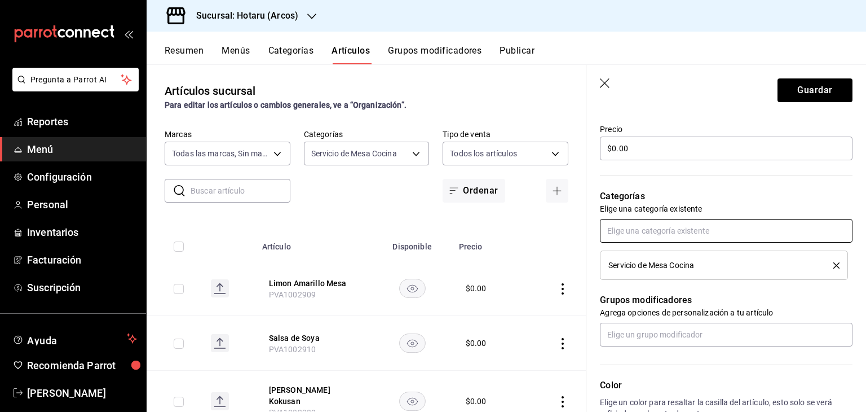
scroll to position [527, 0]
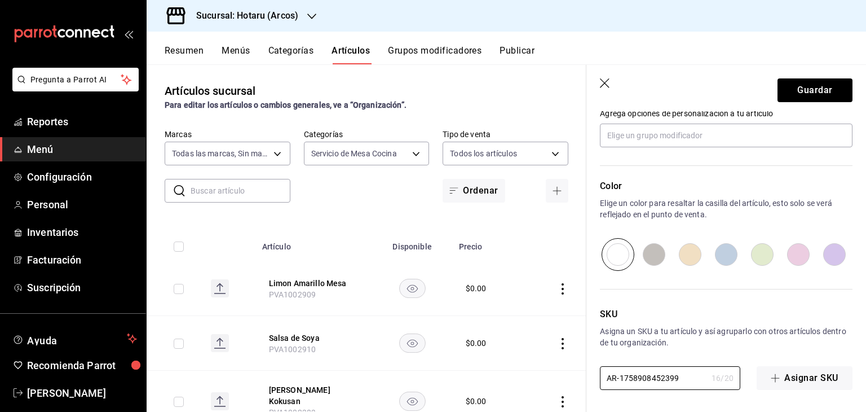
drag, startPoint x: 681, startPoint y: 379, endPoint x: 518, endPoint y: 371, distance: 163.6
click at [518, 371] on main "Artículos sucursal Para editar los artículos o cambios generales, ve a “Organiz…" at bounding box center [506, 237] width 719 height 347
paste input "PVA1002908"
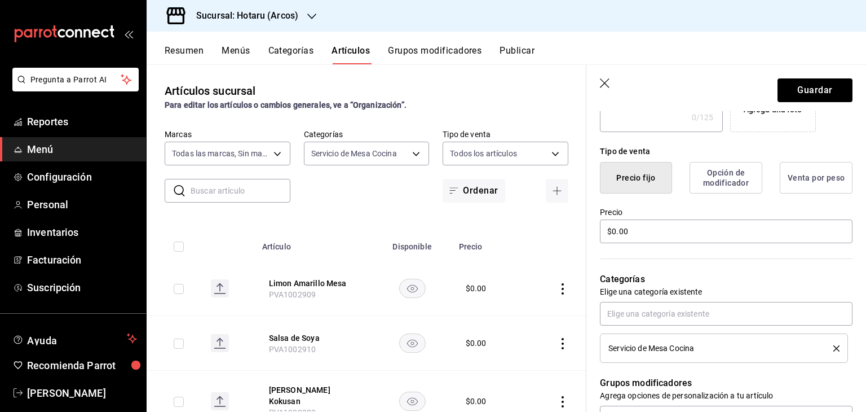
scroll to position [19, 0]
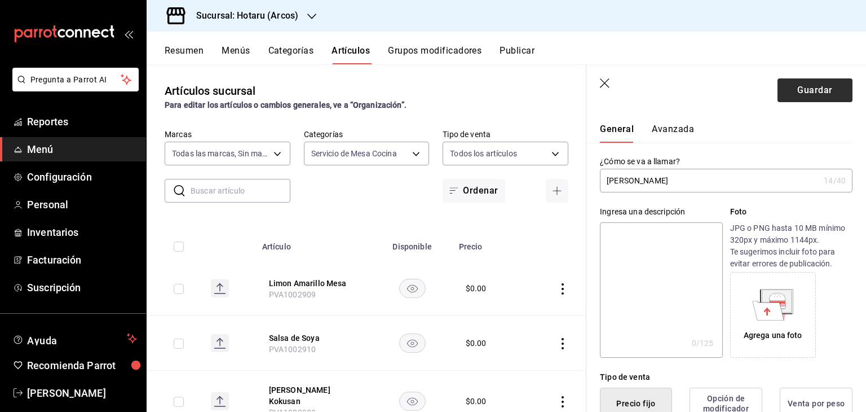
type input "PVA1002908"
click at [789, 93] on button "Guardar" at bounding box center [814, 90] width 75 height 24
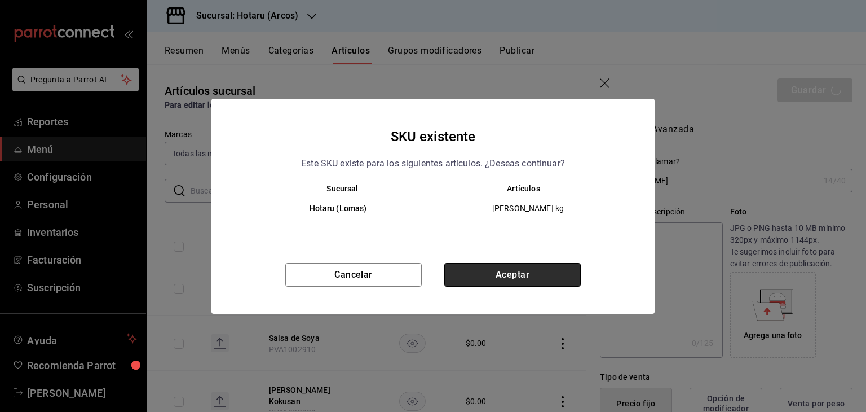
click at [541, 273] on button "Aceptar" at bounding box center [512, 275] width 136 height 24
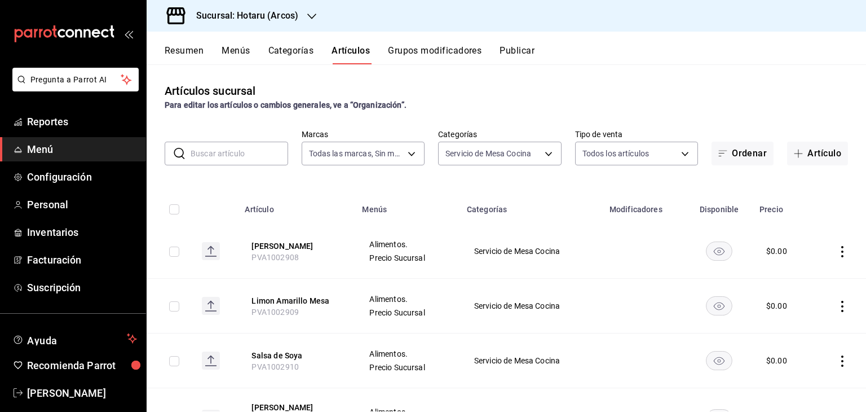
click at [311, 12] on icon "button" at bounding box center [311, 16] width 9 height 9
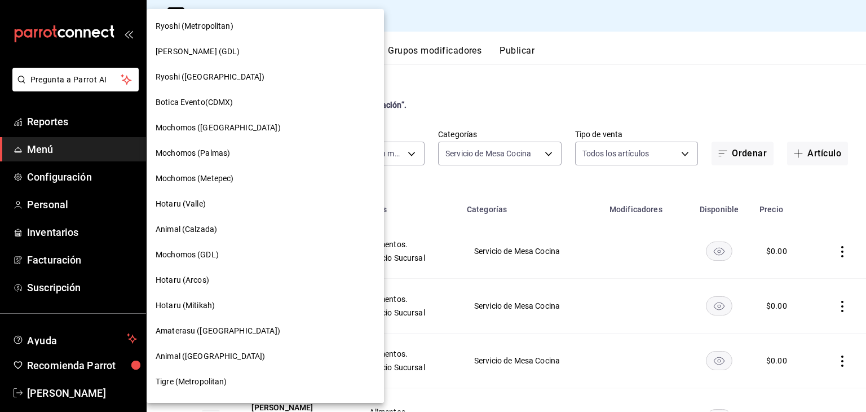
click at [223, 313] on div "Hotaru (Mitikah)" at bounding box center [265, 305] width 237 height 25
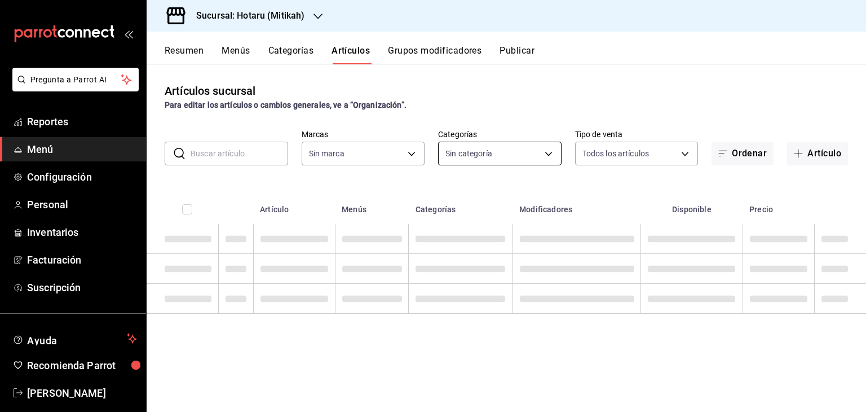
click at [517, 157] on body "Pregunta a Parrot AI Reportes Menú Configuración Personal Inventarios Facturaci…" at bounding box center [433, 206] width 866 height 412
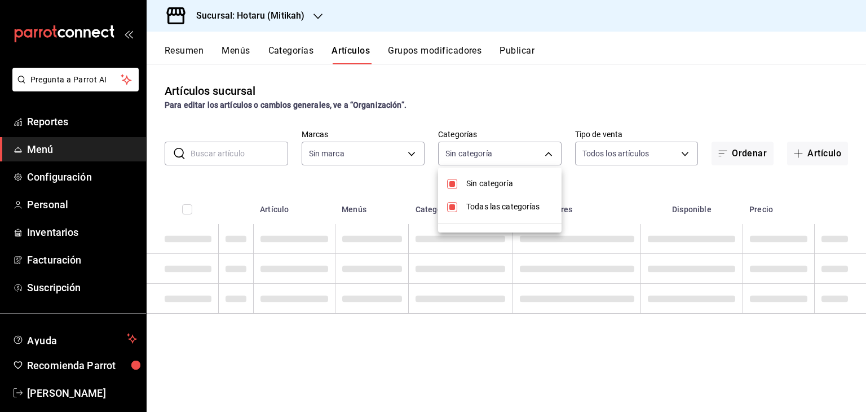
type input "d84d5940-0e8c-40c5-88cd-2414b97e757c,77dc4db3-90d9-43b8-a5d3-75604ed845df"
checkbox input "false"
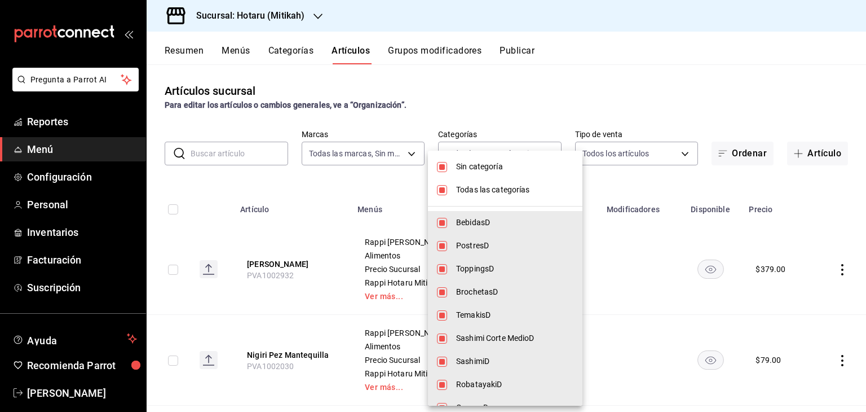
type input "62bb692d-627d-48d9-931a-4200ac14354b,c8df757b-6268-47b1-9d34-5295b38c7b05,d5237…"
checkbox input "true"
click at [611, 183] on div at bounding box center [433, 206] width 866 height 412
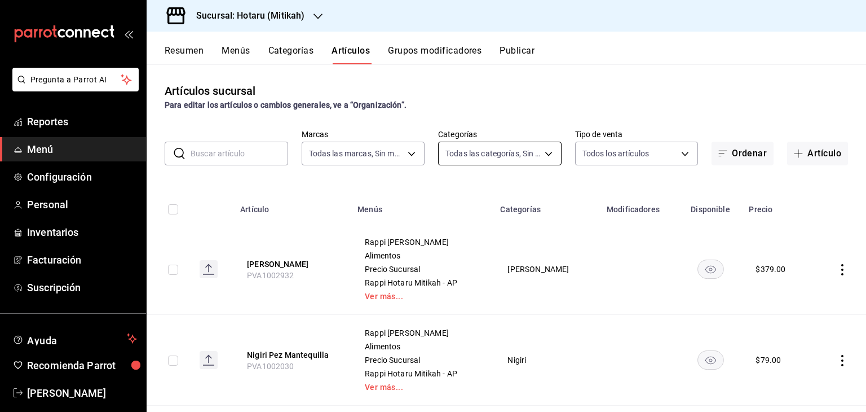
click at [515, 154] on body "Pregunta a Parrot AI Reportes Menú Configuración Personal Inventarios Facturaci…" at bounding box center [433, 206] width 866 height 412
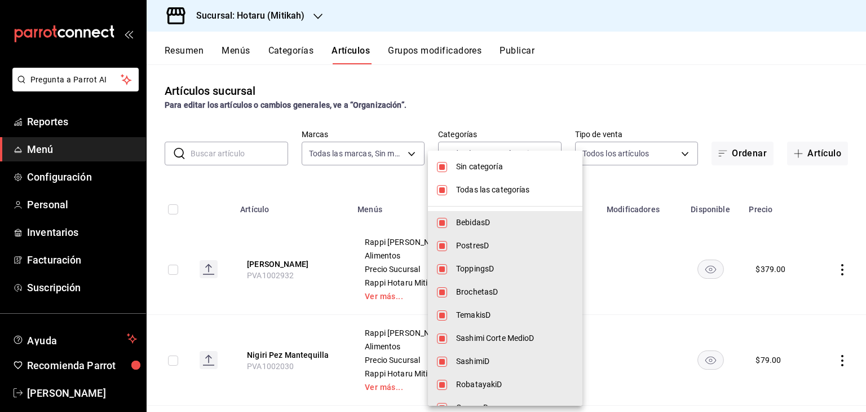
click at [521, 187] on span "Todas las categorías" at bounding box center [514, 190] width 117 height 12
checkbox input "false"
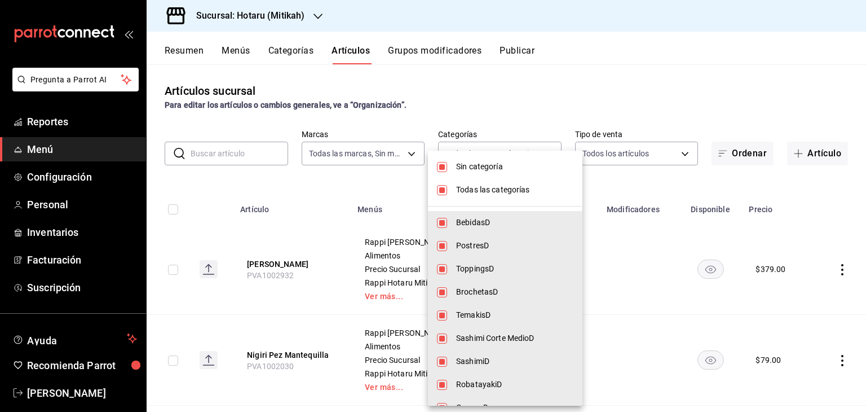
checkbox input "false"
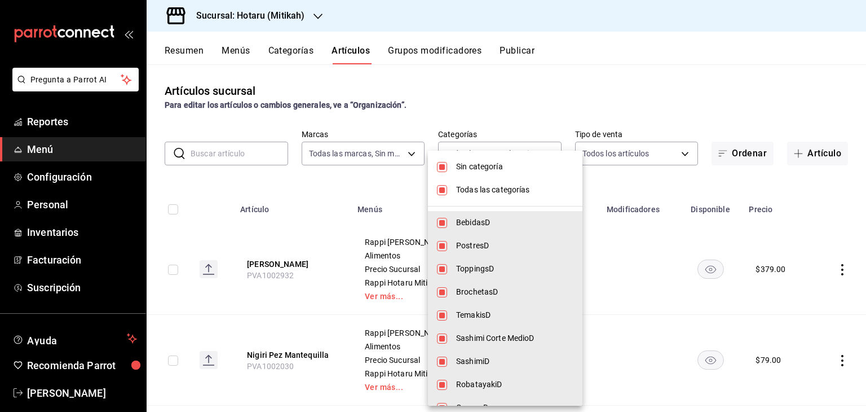
checkbox input "false"
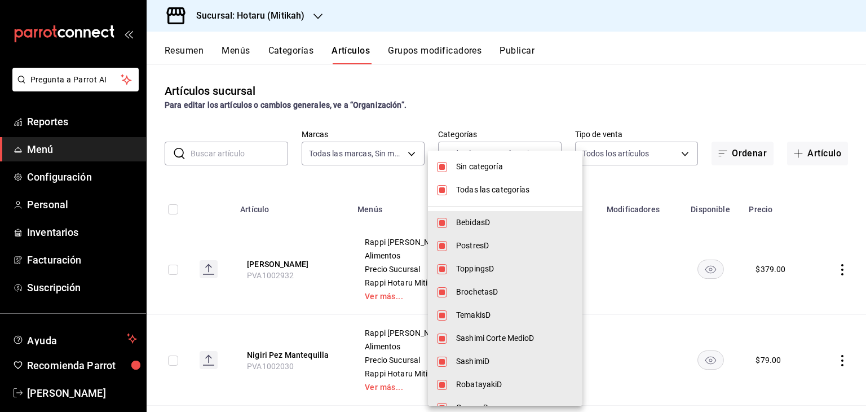
checkbox input "false"
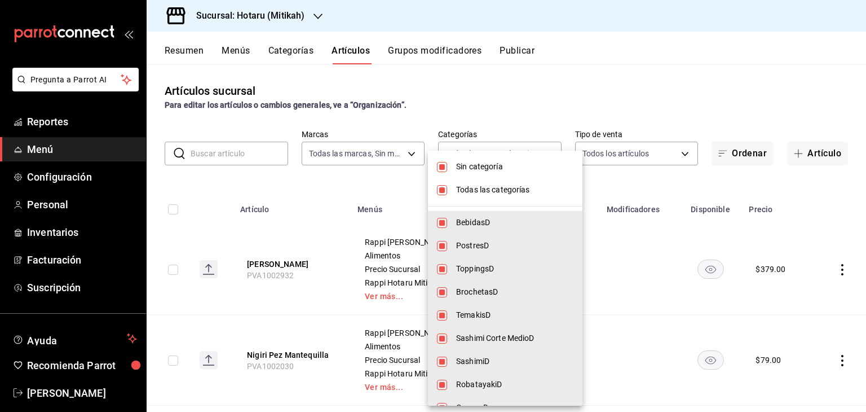
checkbox input "false"
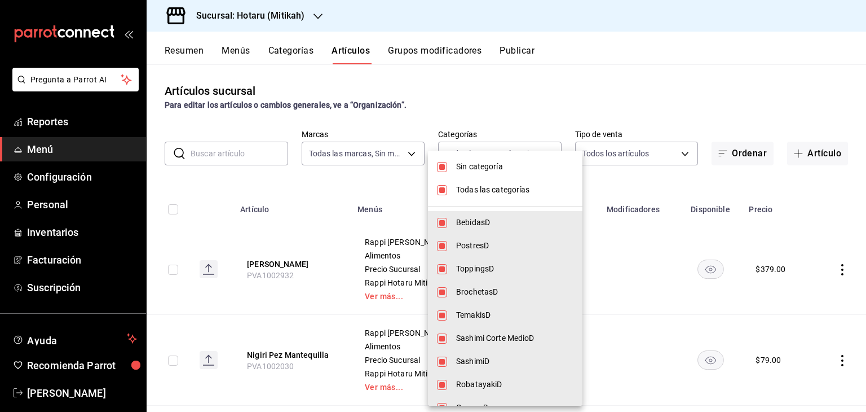
checkbox input "false"
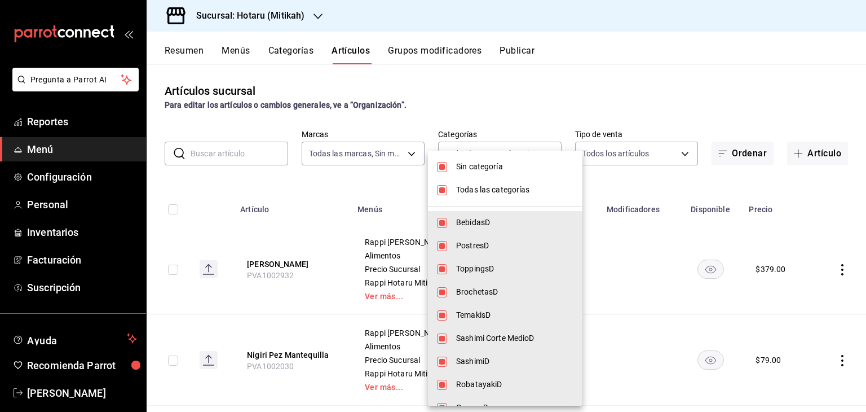
checkbox input "false"
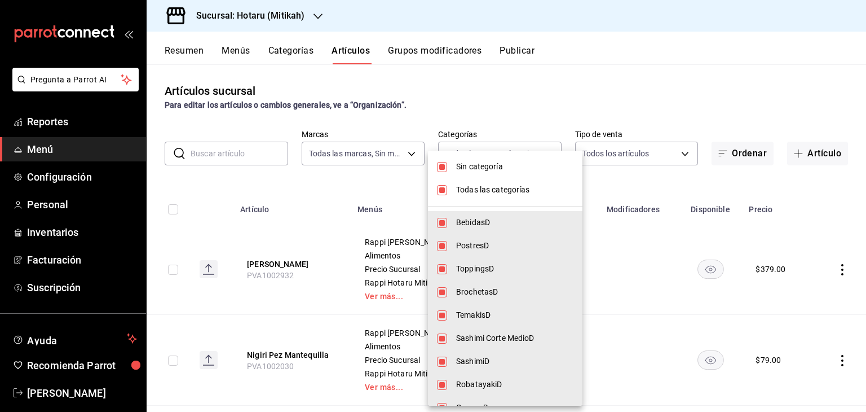
checkbox input "false"
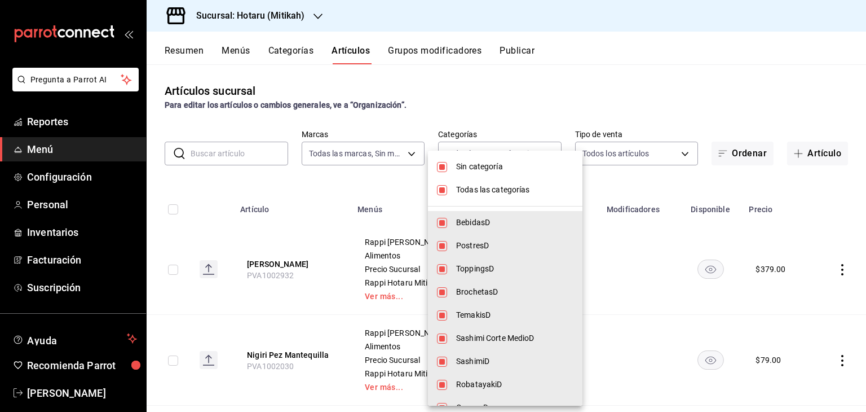
checkbox input "false"
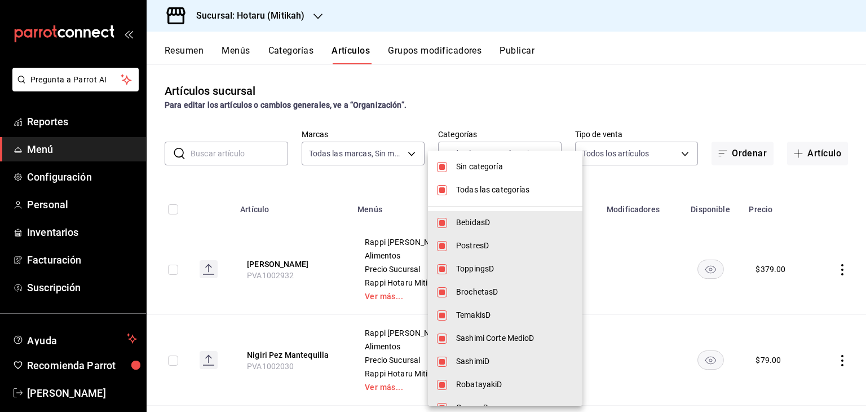
checkbox input "false"
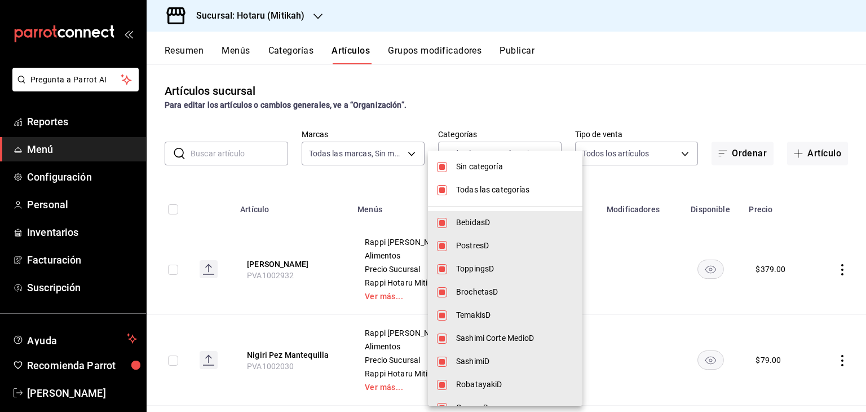
checkbox input "false"
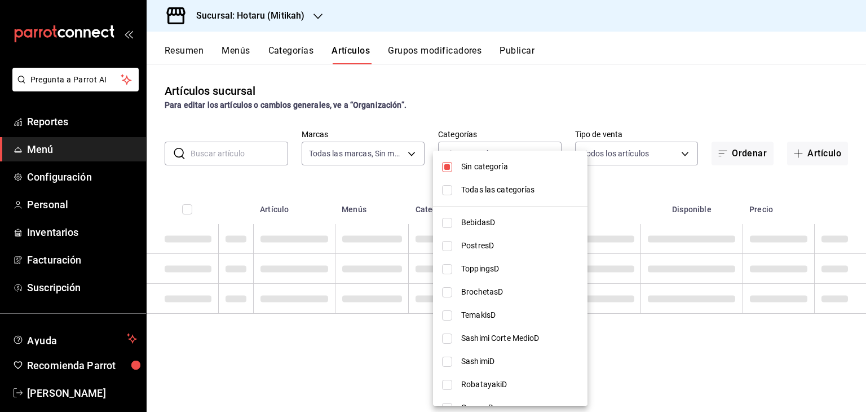
click at [511, 165] on span "Sin categoría" at bounding box center [519, 167] width 117 height 12
checkbox input "false"
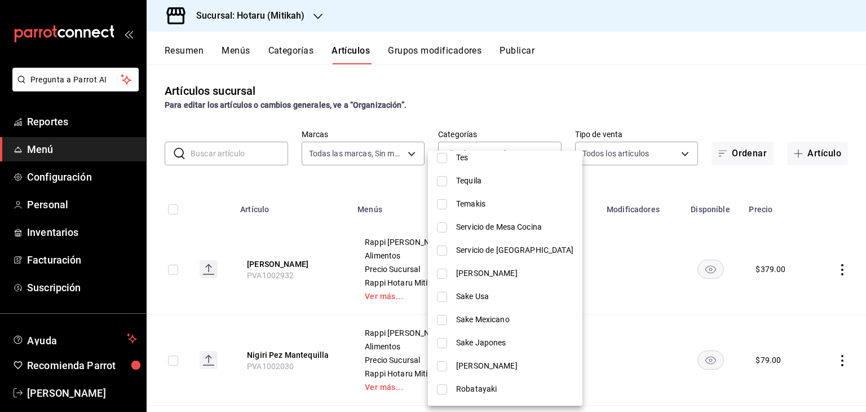
scroll to position [548, 0]
click at [530, 233] on span "Servicio de Mesa Cocina" at bounding box center [514, 229] width 117 height 12
type input "52d4c707-ad02-4d3d-862a-c06cd6b77f7a"
checkbox input "true"
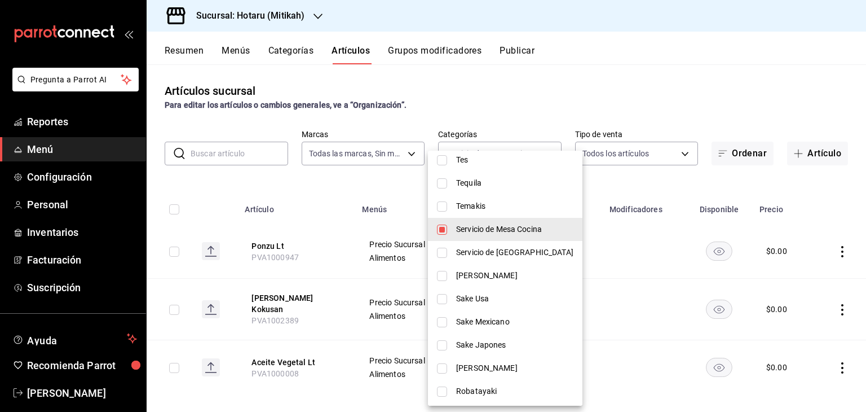
click at [618, 181] on div at bounding box center [433, 206] width 866 height 412
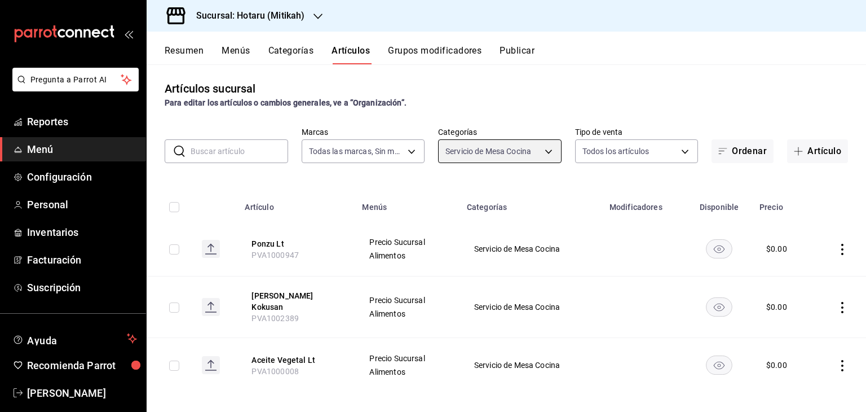
scroll to position [3, 0]
click at [800, 155] on button "Artículo" at bounding box center [817, 151] width 61 height 24
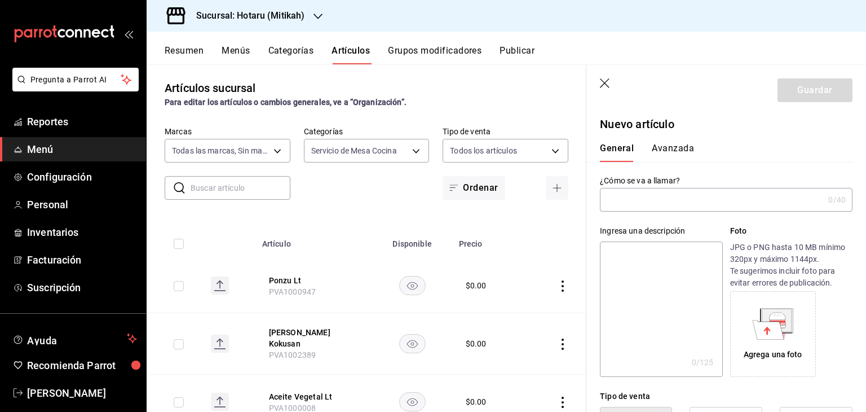
click at [672, 201] on input "text" at bounding box center [712, 199] width 224 height 23
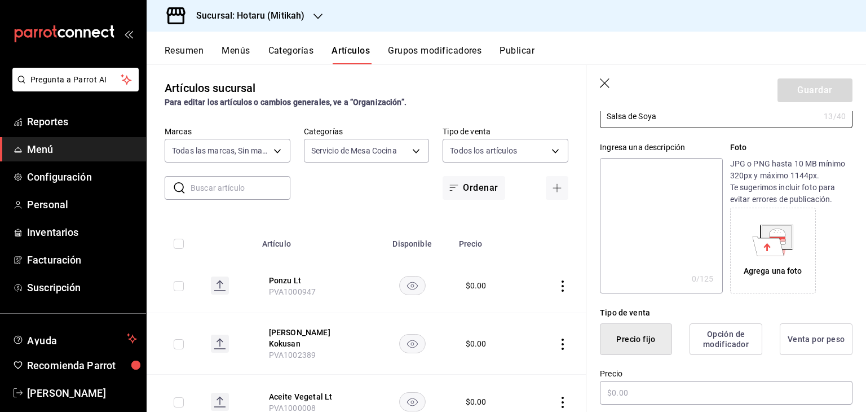
scroll to position [225, 0]
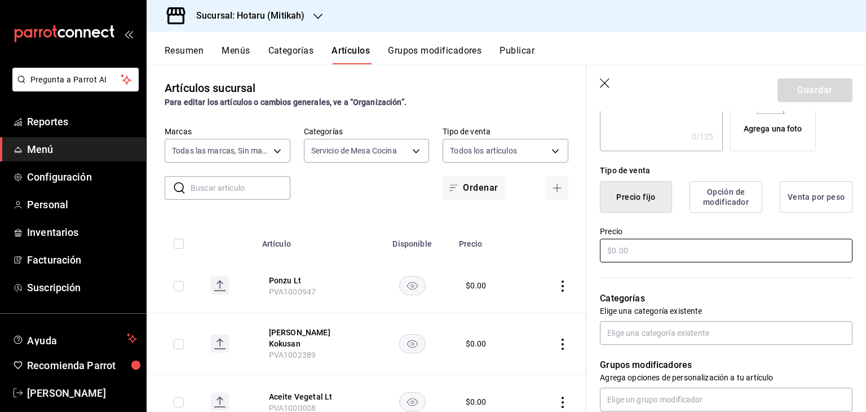
type input "Salsa de Soya"
click at [671, 250] on input "text" at bounding box center [726, 250] width 253 height 24
type input "$0.00"
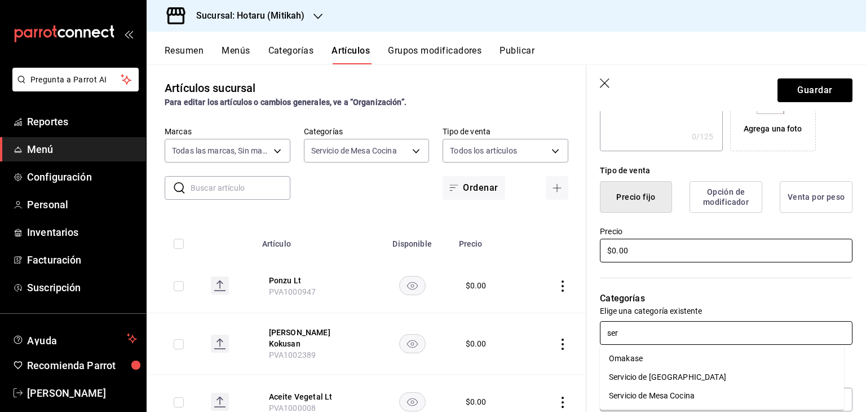
type input "serv"
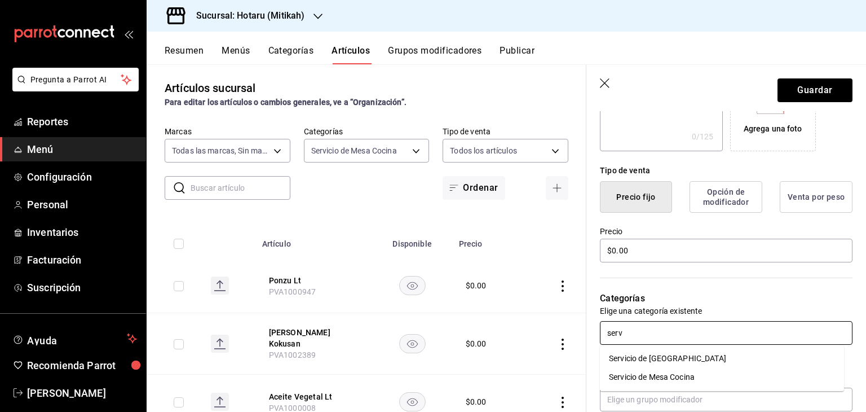
click at [676, 381] on li "Servicio de Mesa Cocina" at bounding box center [722, 377] width 244 height 19
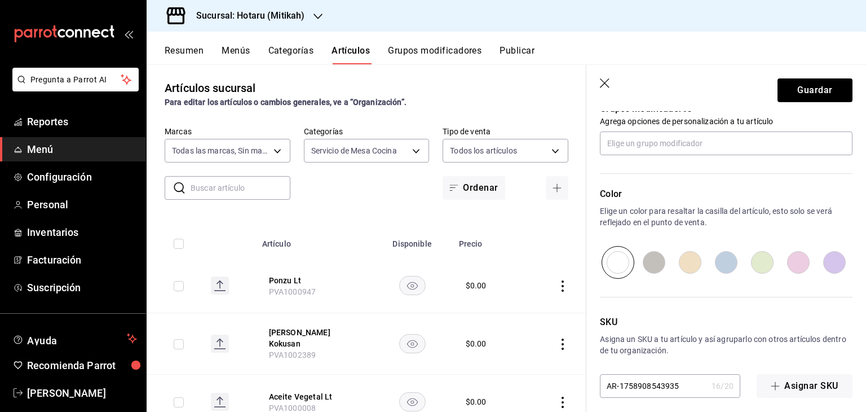
scroll to position [527, 0]
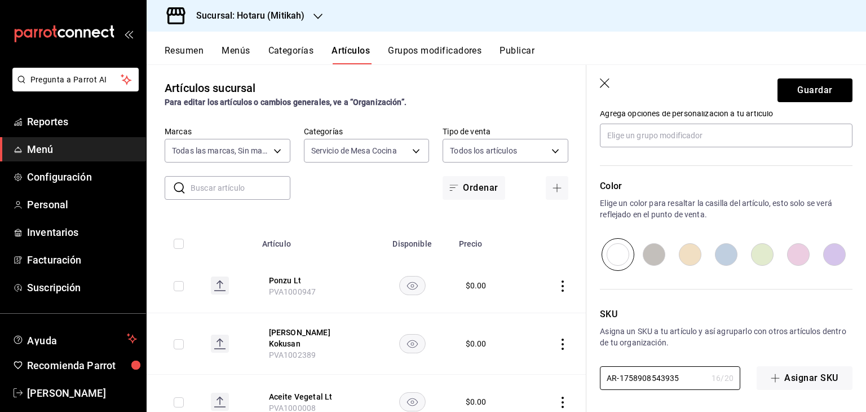
drag, startPoint x: 678, startPoint y: 377, endPoint x: 561, endPoint y: 360, distance: 117.9
click at [559, 364] on main "Artículos sucursal Para editar los artículos o cambios generales, ve a “Organiz…" at bounding box center [506, 237] width 719 height 347
paste input "PVA1002908"
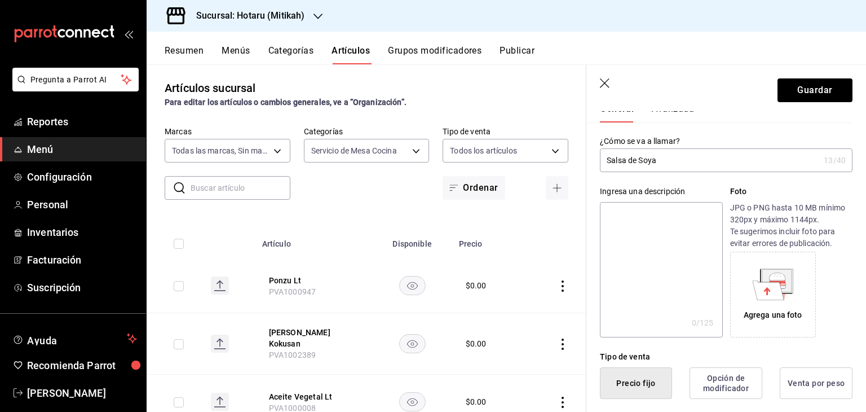
scroll to position [19, 0]
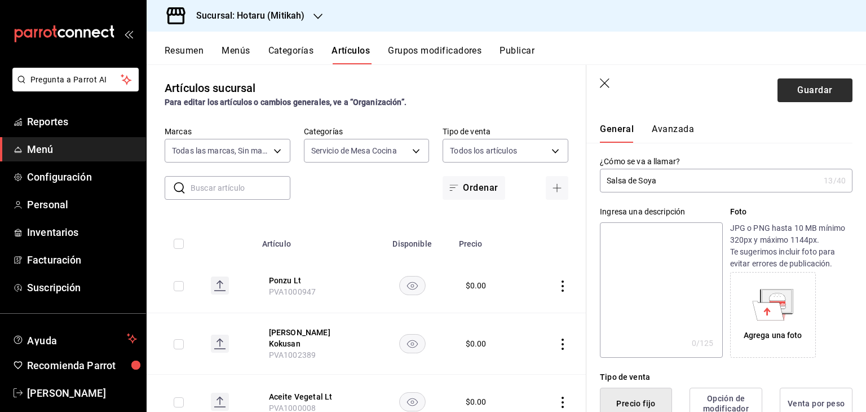
type input "PVA1002908"
click at [798, 82] on button "Guardar" at bounding box center [814, 90] width 75 height 24
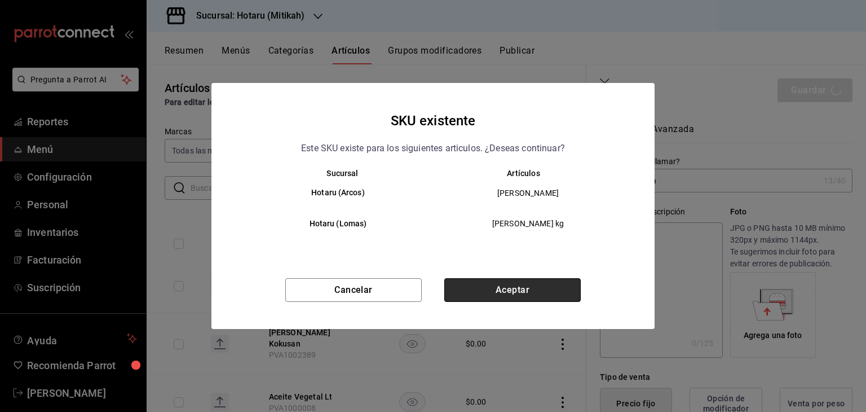
click at [546, 291] on button "Aceptar" at bounding box center [512, 290] width 136 height 24
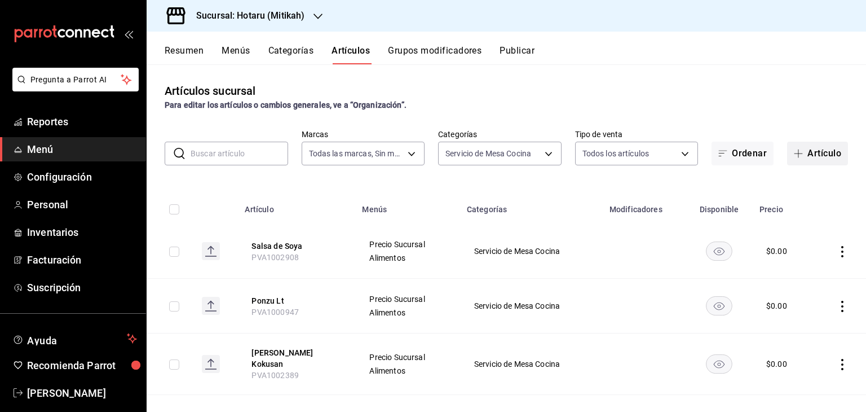
click at [794, 157] on icon "button" at bounding box center [798, 153] width 9 height 9
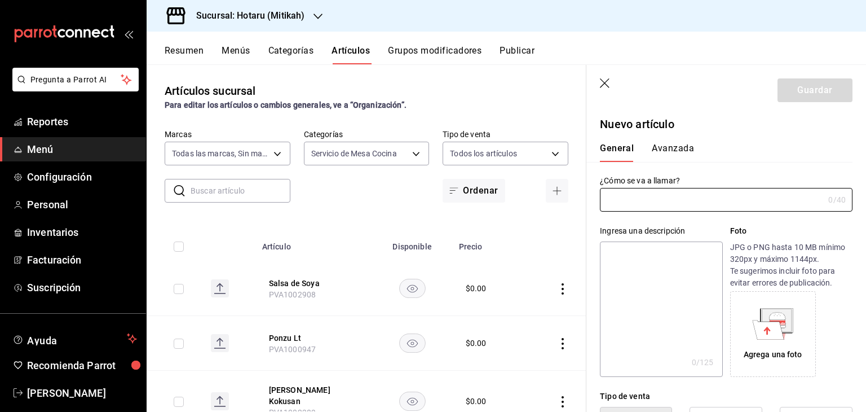
click at [600, 86] on icon "button" at bounding box center [605, 83] width 11 height 11
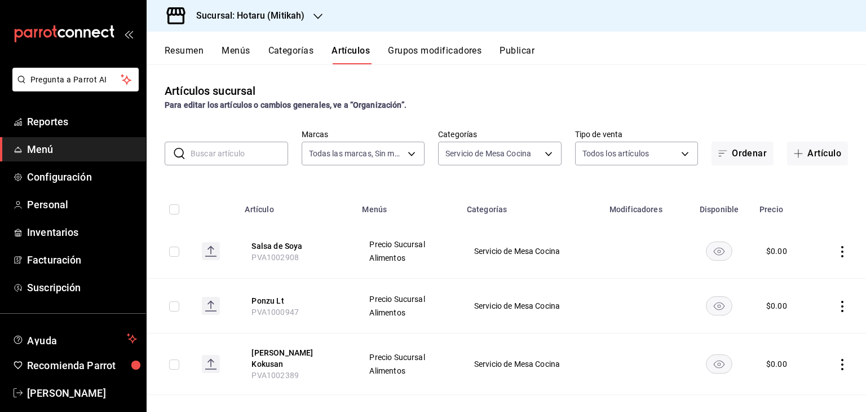
click at [837, 251] on icon "actions" at bounding box center [842, 251] width 11 height 11
click at [788, 298] on span "Duplicar" at bounding box center [799, 301] width 29 height 12
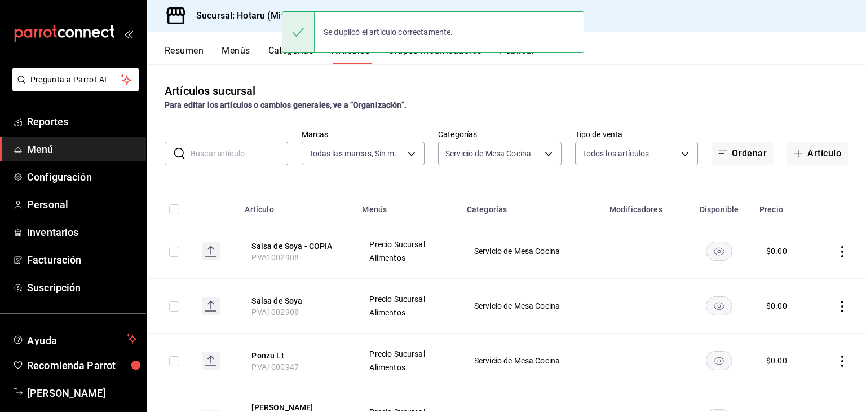
click at [841, 251] on icon "actions" at bounding box center [842, 251] width 2 height 11
click at [802, 273] on span "Editar" at bounding box center [799, 278] width 29 height 12
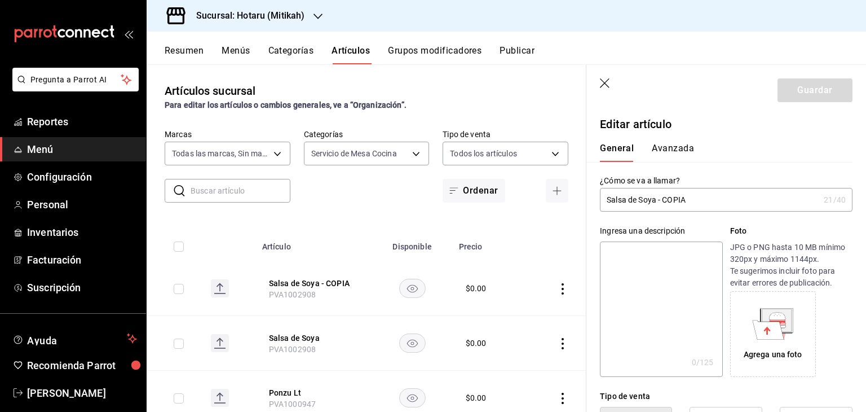
type input "$0.00"
drag, startPoint x: 699, startPoint y: 199, endPoint x: 352, endPoint y: 187, distance: 347.5
click at [353, 189] on main "Artículos sucursal Para editar los artículos o cambios generales, ve a “Organiz…" at bounding box center [506, 237] width 719 height 347
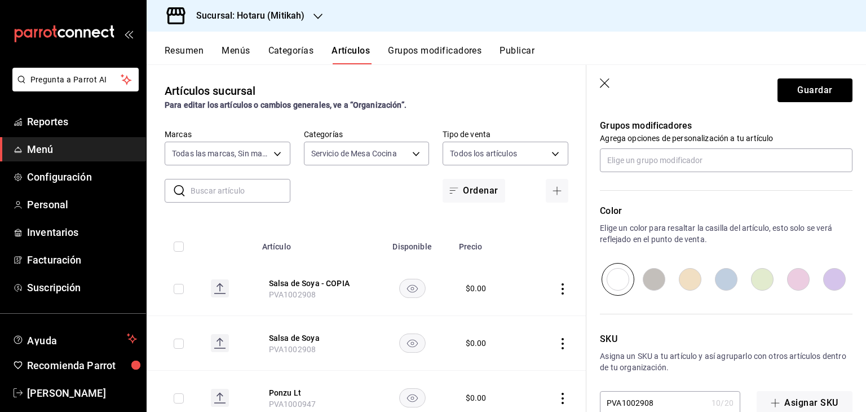
scroll to position [527, 0]
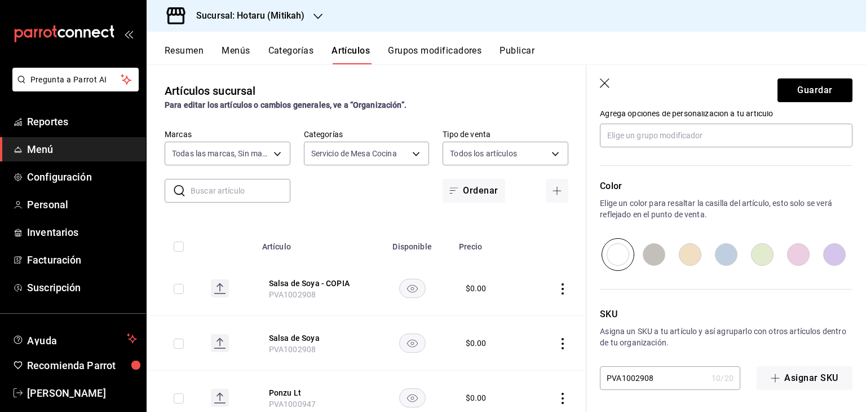
type input "Limon Amarillo Kg"
drag, startPoint x: 661, startPoint y: 377, endPoint x: 481, endPoint y: 352, distance: 181.0
click at [481, 352] on main "Artículos sucursal Para editar los artículos o cambios generales, ve a “Organiz…" at bounding box center [506, 237] width 719 height 347
paste input "9"
type input "PVA1002909"
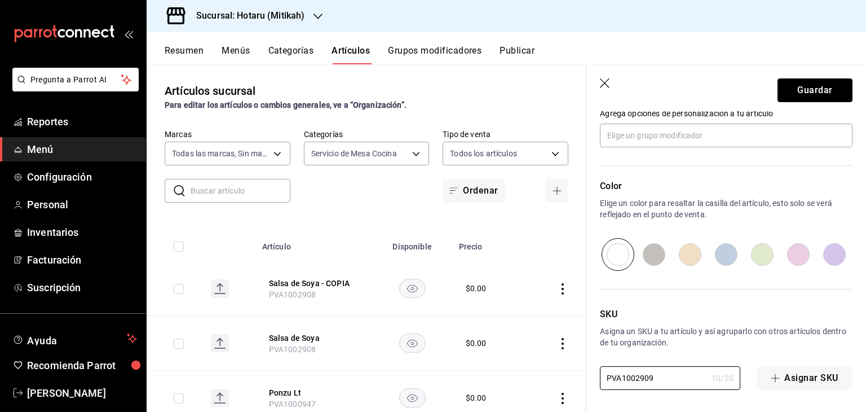
click at [808, 87] on button "Guardar" at bounding box center [814, 90] width 75 height 24
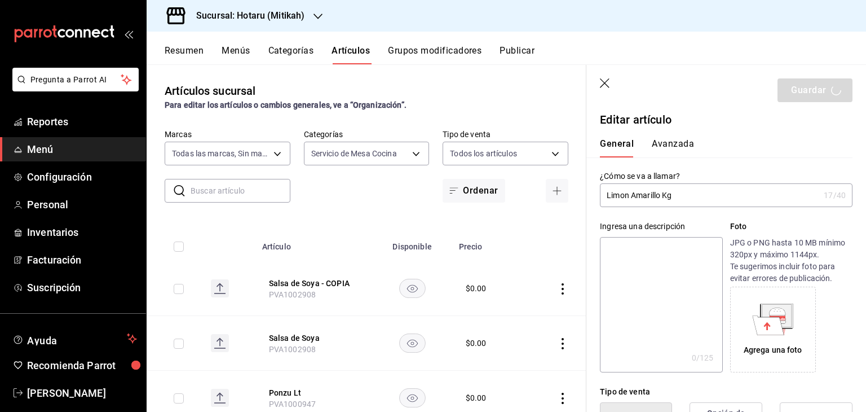
scroll to position [0, 0]
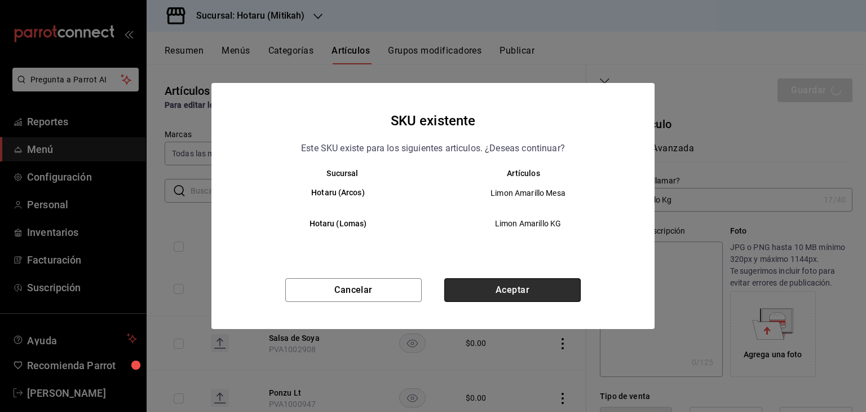
click at [577, 289] on button "Aceptar" at bounding box center [512, 290] width 136 height 24
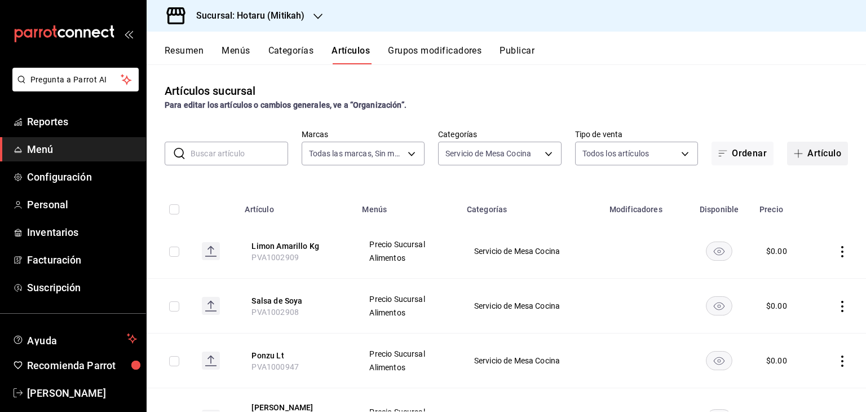
click at [825, 161] on button "Artículo" at bounding box center [817, 153] width 61 height 24
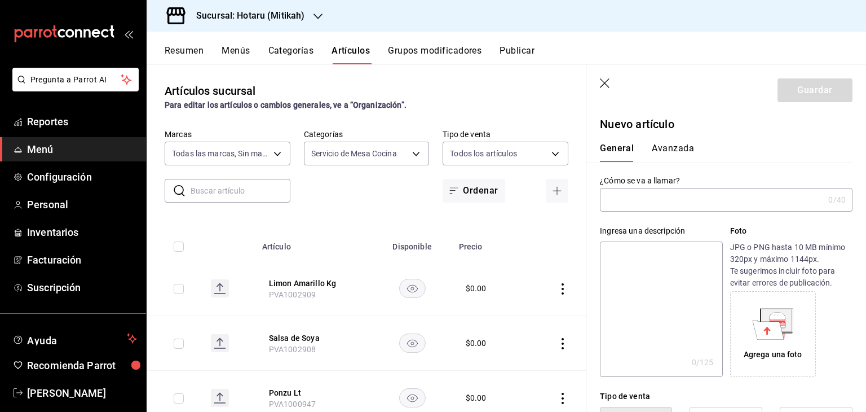
click at [693, 198] on input "text" at bounding box center [712, 199] width 224 height 23
type input "Salsa Sriracha kg"
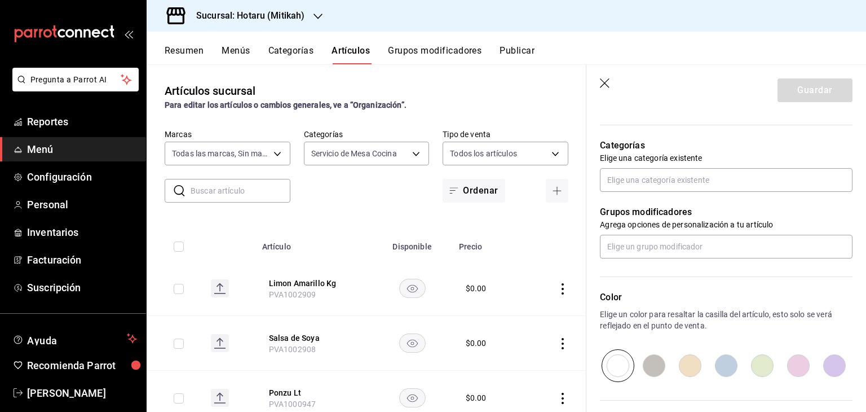
scroll to position [282, 0]
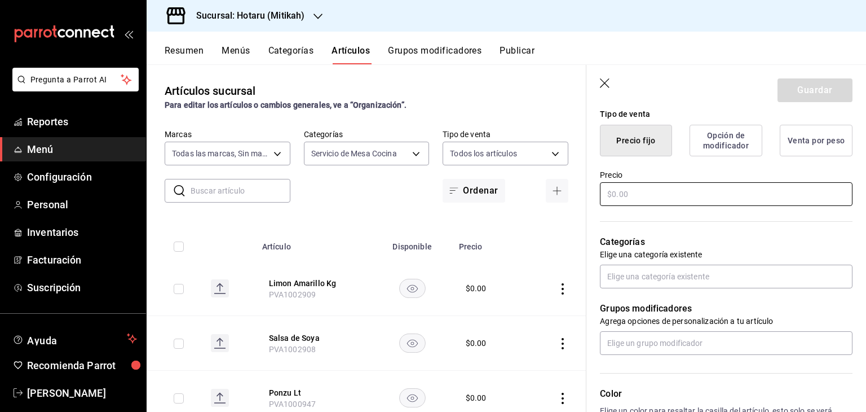
click at [700, 194] on input "text" at bounding box center [726, 194] width 253 height 24
type input "$0.00"
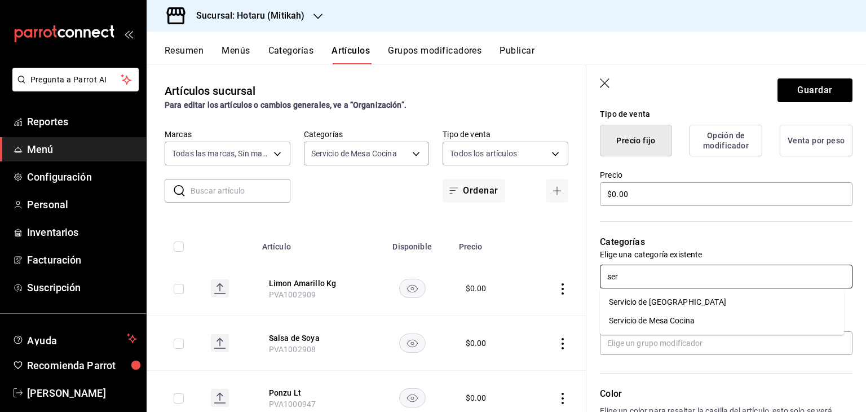
type input "serv"
click at [678, 315] on li "Servicio de Mesa Cocina" at bounding box center [722, 320] width 244 height 19
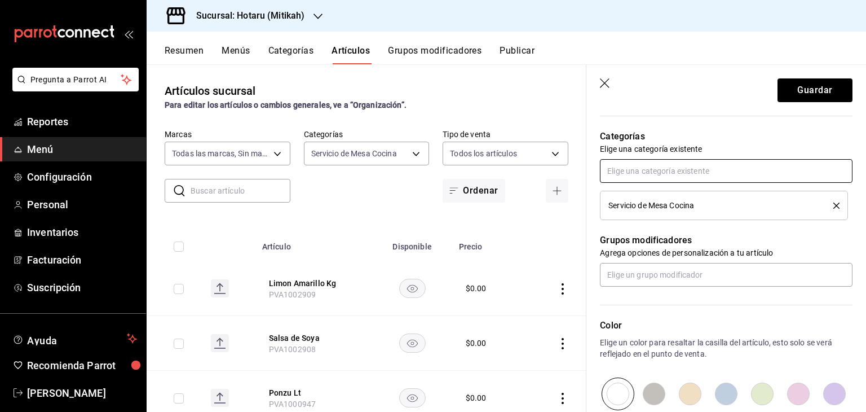
scroll to position [527, 0]
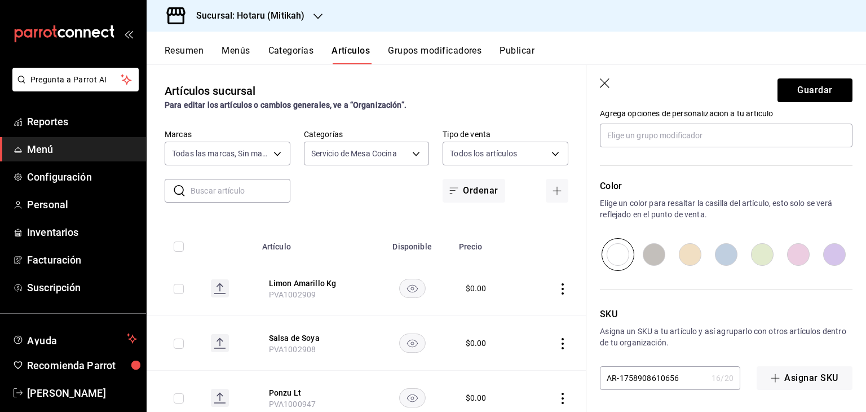
drag, startPoint x: 683, startPoint y: 370, endPoint x: 445, endPoint y: 355, distance: 237.8
click at [445, 355] on main "Artículos sucursal Para editar los artículos o cambios generales, ve a “Organiz…" at bounding box center [506, 237] width 719 height 347
paste input "PVA1002910"
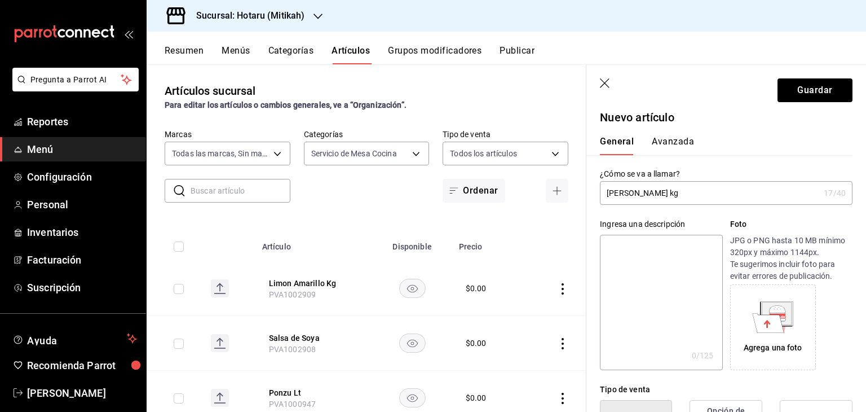
scroll to position [0, 0]
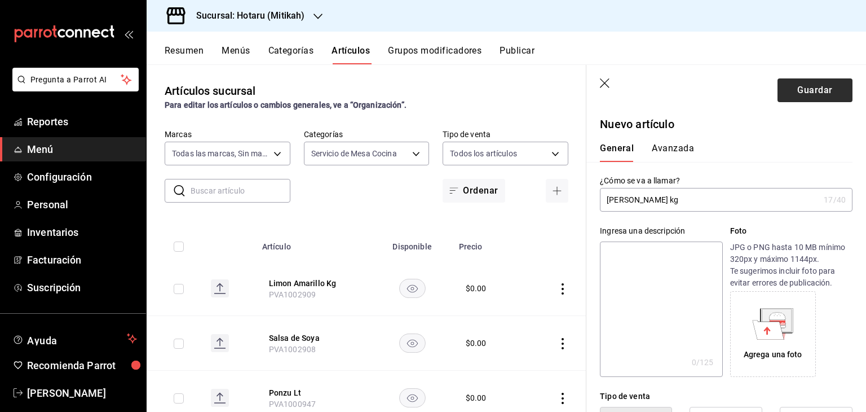
type input "PVA1002910"
click at [784, 99] on button "Guardar" at bounding box center [814, 90] width 75 height 24
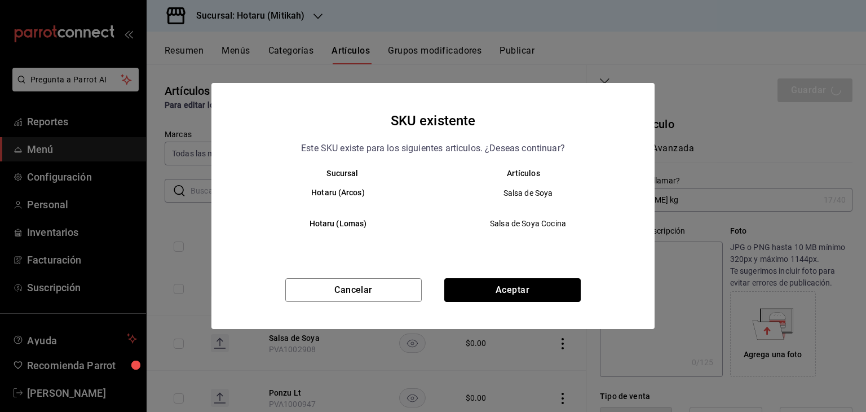
click at [563, 295] on button "Aceptar" at bounding box center [512, 290] width 136 height 24
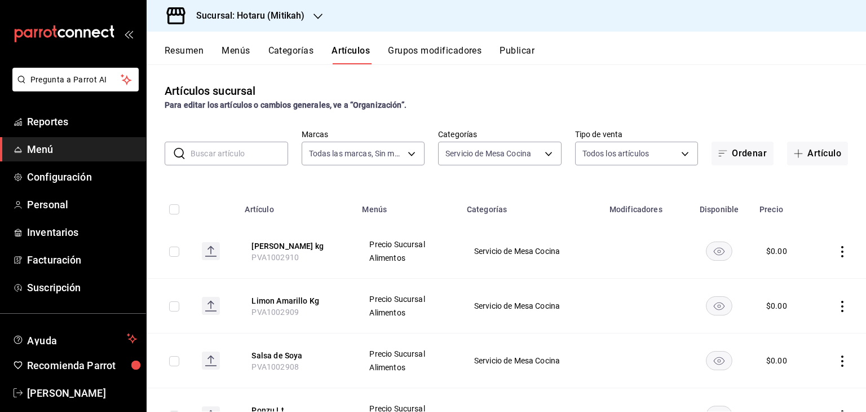
click at [837, 357] on icon "actions" at bounding box center [842, 360] width 11 height 11
drag, startPoint x: 793, startPoint y: 334, endPoint x: 744, endPoint y: 222, distance: 122.4
click at [793, 333] on span "Editar" at bounding box center [799, 336] width 29 height 12
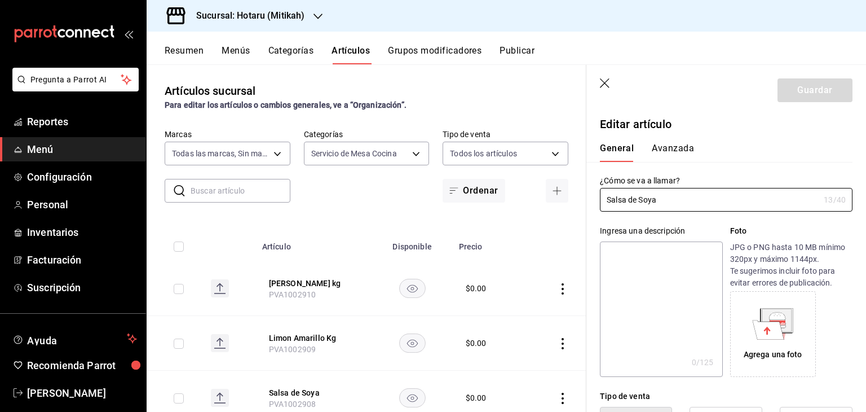
type input "Salsa de Soya"
click at [607, 85] on icon "button" at bounding box center [605, 83] width 10 height 10
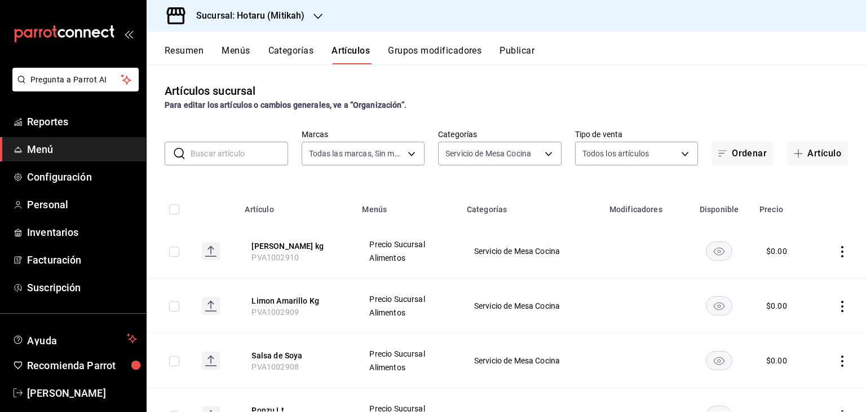
click at [514, 51] on button "Publicar" at bounding box center [516, 54] width 35 height 19
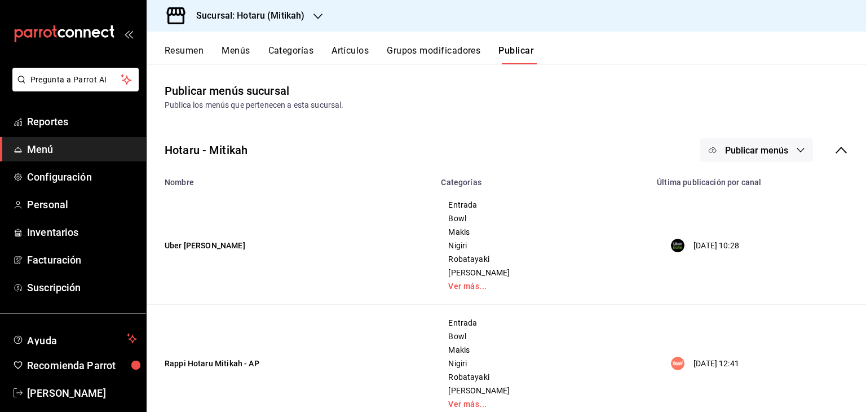
click at [788, 145] on button "Publicar menús" at bounding box center [756, 150] width 113 height 24
click at [757, 235] on li "Punto de venta" at bounding box center [749, 250] width 104 height 32
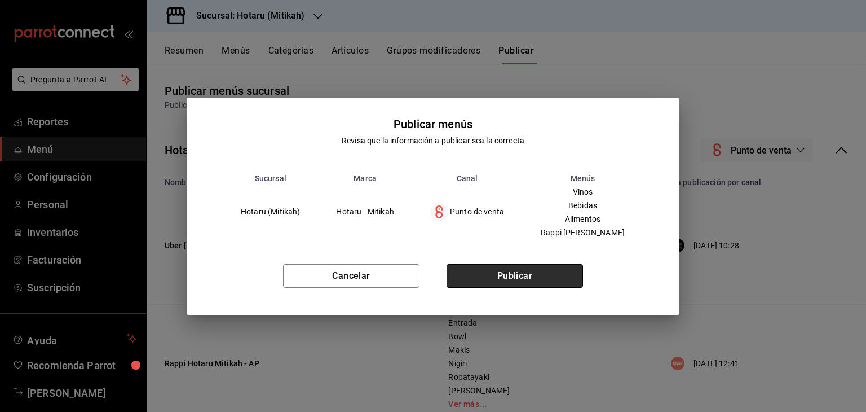
click at [538, 269] on button "Publicar" at bounding box center [514, 276] width 136 height 24
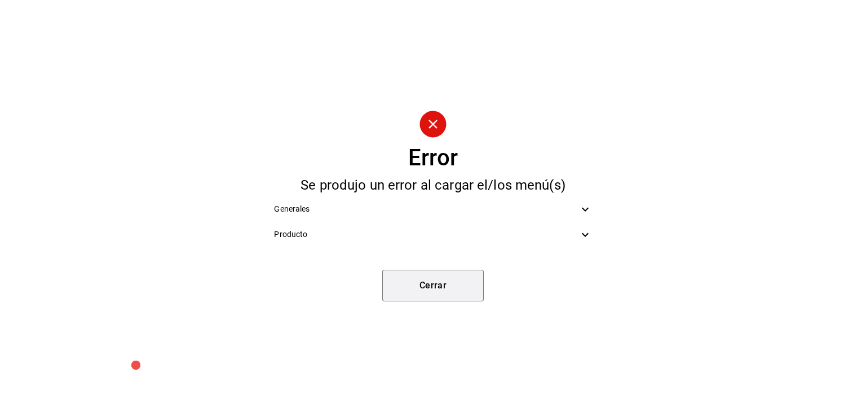
click at [450, 282] on button "Cerrar" at bounding box center [432, 285] width 101 height 32
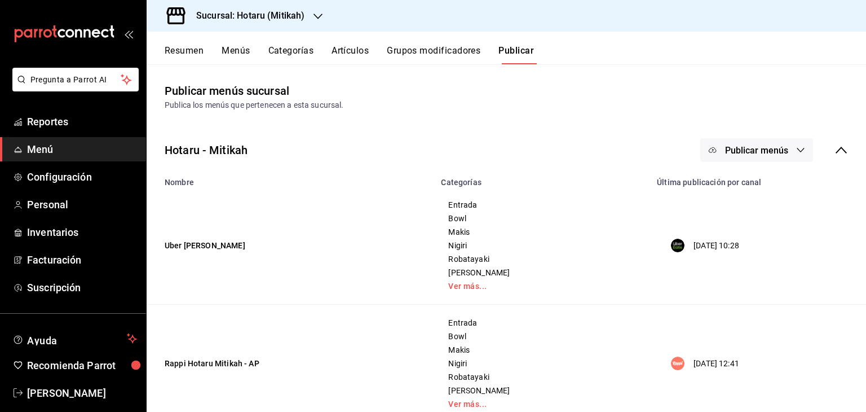
click at [753, 145] on span "Publicar menús" at bounding box center [756, 150] width 63 height 11
click at [737, 249] on span "Punto de venta" at bounding box center [764, 250] width 54 height 12
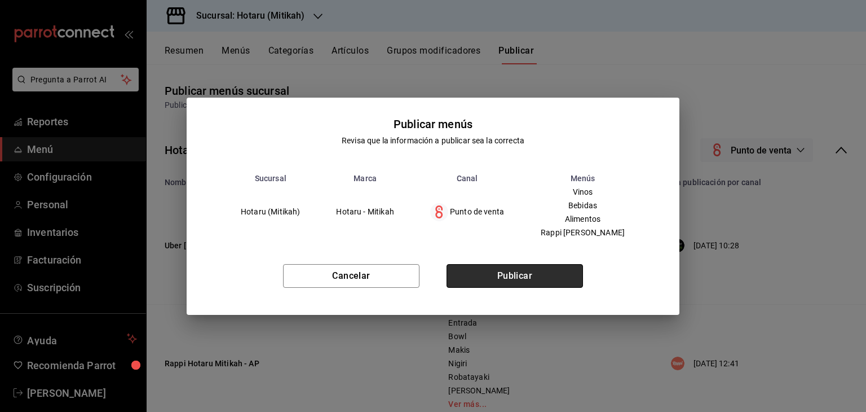
click at [489, 272] on button "Publicar" at bounding box center [514, 276] width 136 height 24
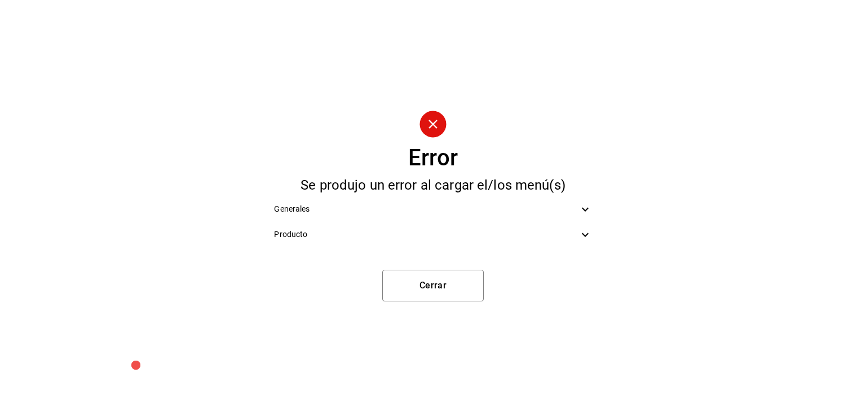
click at [586, 233] on icon at bounding box center [585, 235] width 14 height 14
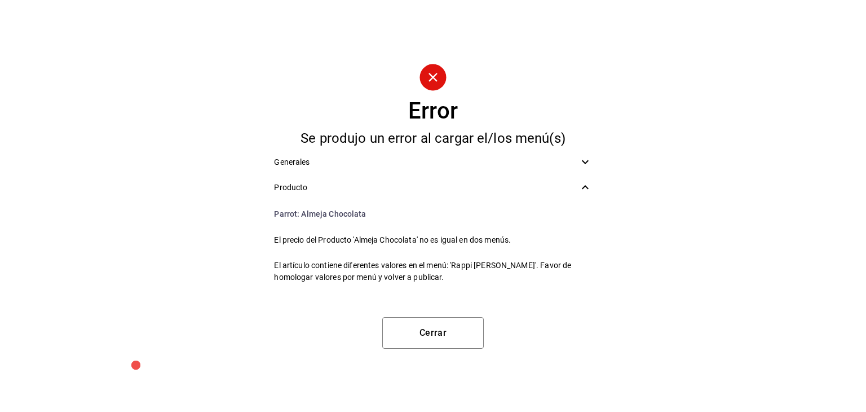
click at [581, 158] on icon at bounding box center [585, 162] width 14 height 14
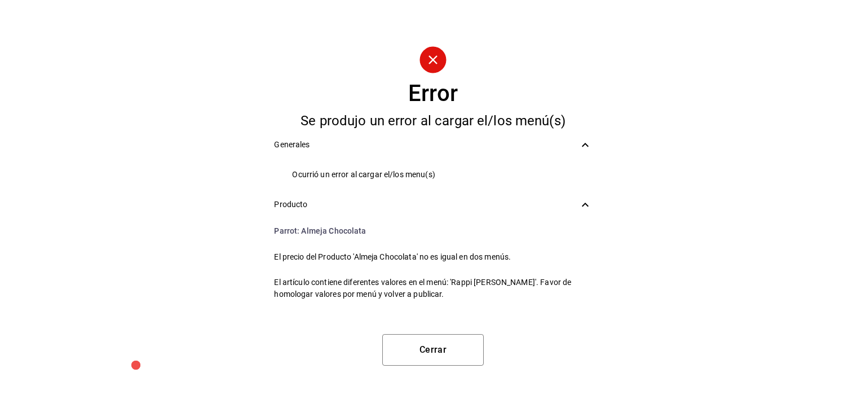
drag, startPoint x: 46, startPoint y: 96, endPoint x: 81, endPoint y: 60, distance: 50.2
click at [47, 96] on div "Error Se produjo un error al cargar el/los menú(s) Generales Ocurrió un error a…" at bounding box center [433, 206] width 866 height 412
click at [459, 346] on button "Cerrar" at bounding box center [432, 350] width 101 height 32
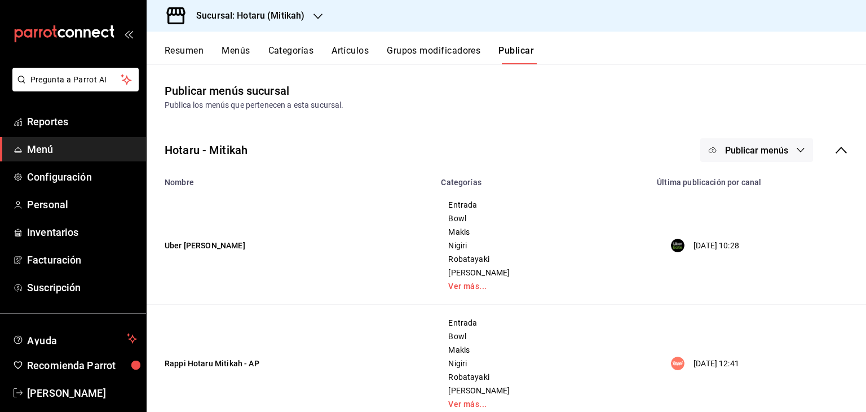
click at [277, 1] on div "Sucursal: Hotaru (Mitikah)" at bounding box center [241, 16] width 171 height 32
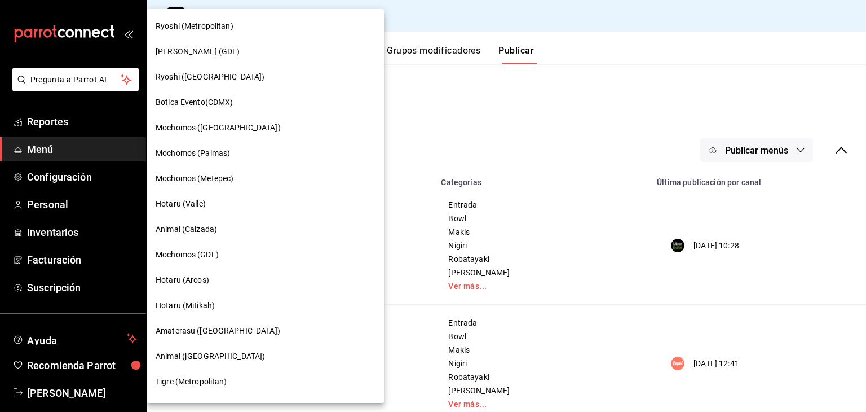
click at [225, 280] on div "Hotaru (Arcos)" at bounding box center [265, 280] width 219 height 12
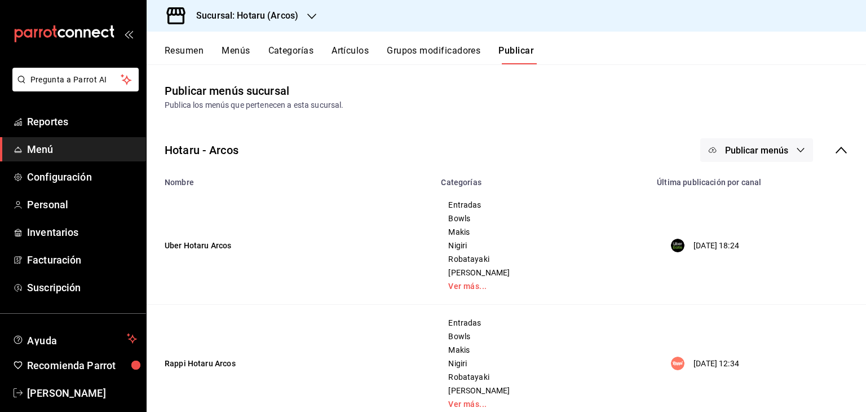
click at [750, 158] on button "Publicar menús" at bounding box center [756, 150] width 113 height 24
click at [759, 247] on span "Punto de venta" at bounding box center [764, 250] width 54 height 12
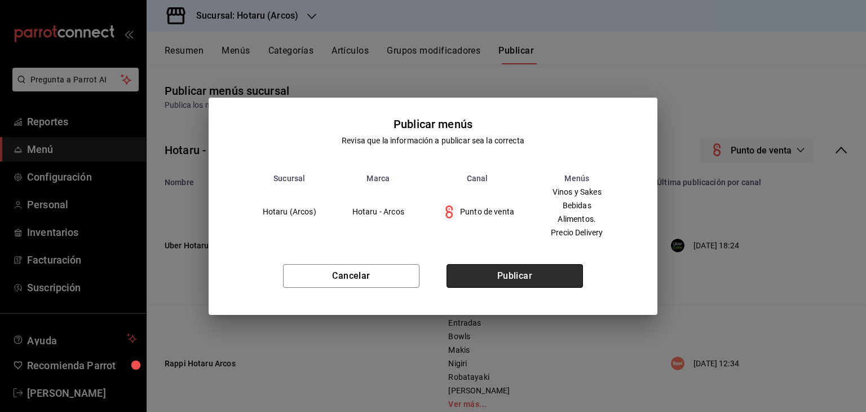
click at [536, 275] on button "Publicar" at bounding box center [514, 276] width 136 height 24
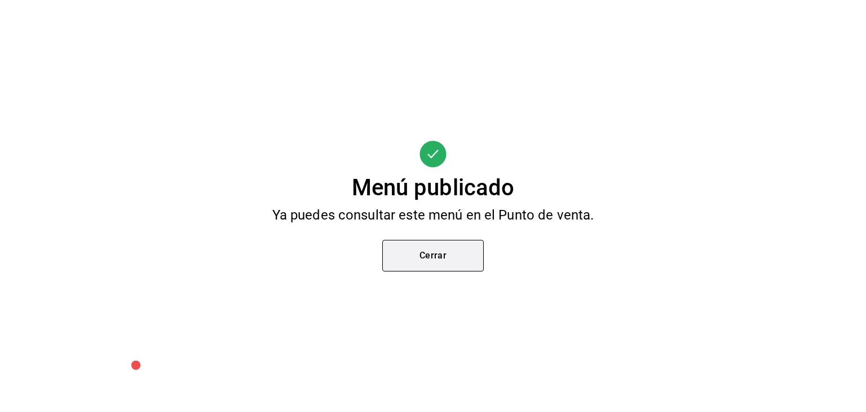
click at [477, 246] on button "Cerrar" at bounding box center [432, 256] width 101 height 32
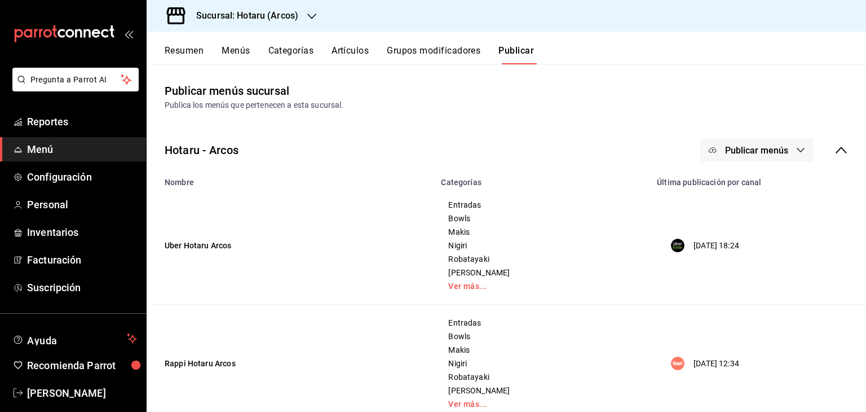
click at [365, 52] on button "Artículos" at bounding box center [349, 54] width 37 height 19
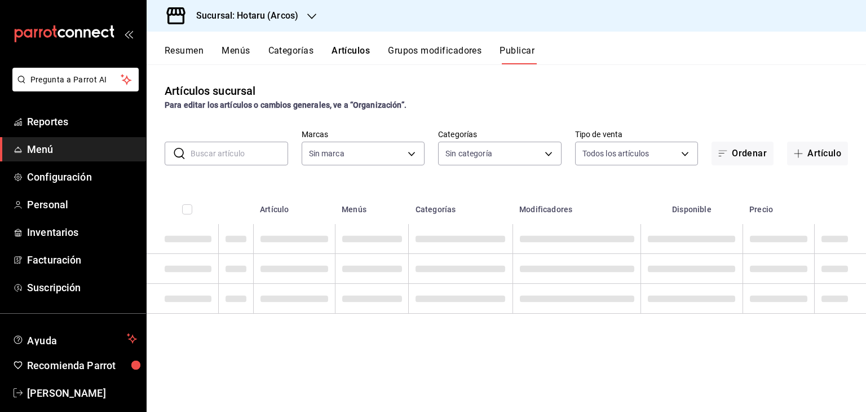
type input "63fd3758-a1b5-4c03-9065-df3279ac1636,22e90613-d08a-4757-a76e-a905fd2e086b,00e97…"
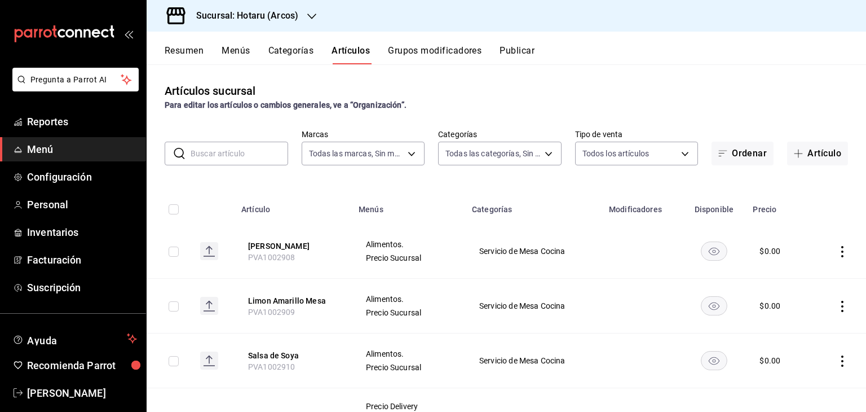
click at [543, 86] on div "Artículos sucursal Para editar los artículos o cambios generales, ve a “Organiz…" at bounding box center [506, 96] width 719 height 29
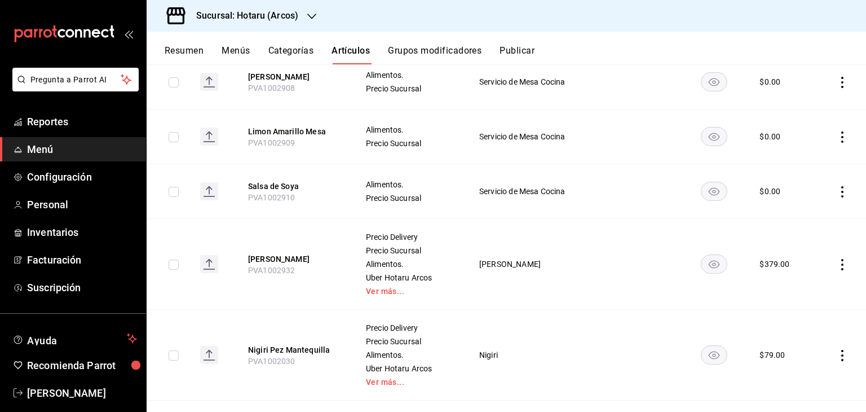
scroll to position [56, 0]
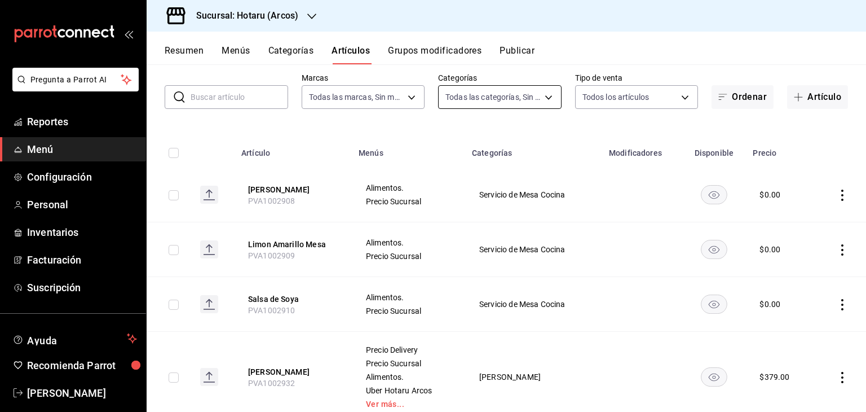
click at [543, 89] on body "Pregunta a Parrot AI Reportes Menú Configuración Personal Inventarios Facturaci…" at bounding box center [433, 206] width 866 height 412
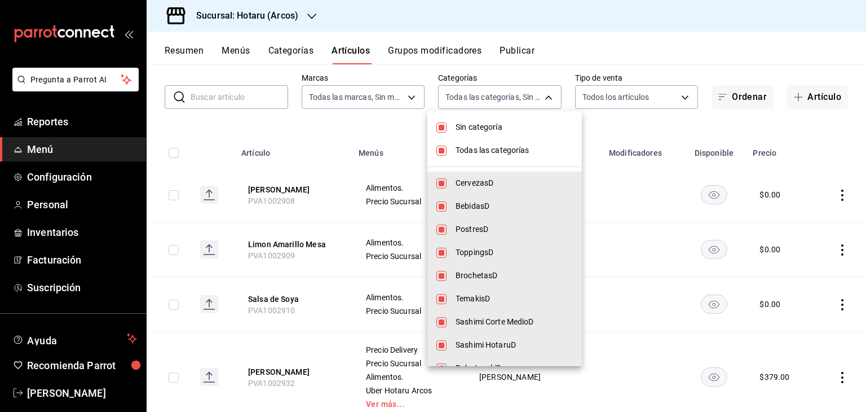
drag, startPoint x: 506, startPoint y: 149, endPoint x: 497, endPoint y: 120, distance: 30.0
click at [506, 147] on span "Todas las categorías" at bounding box center [513, 150] width 117 height 12
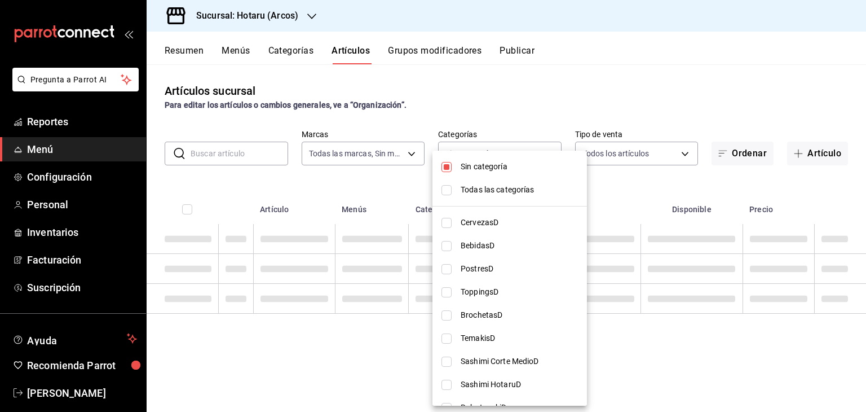
scroll to position [0, 0]
click at [496, 118] on div at bounding box center [433, 206] width 866 height 412
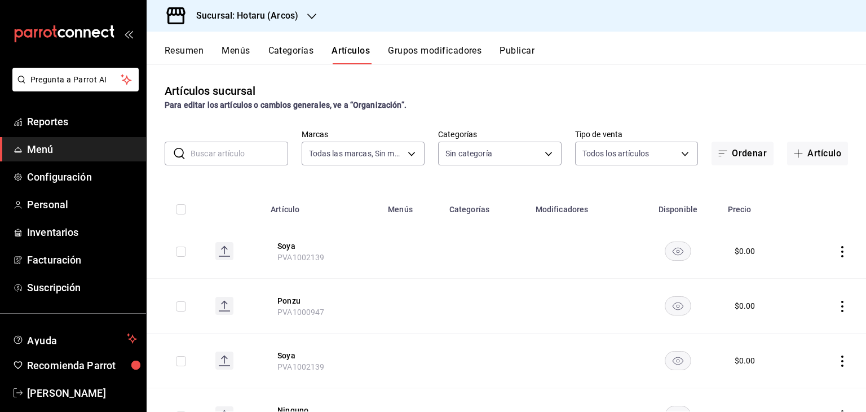
drag, startPoint x: 546, startPoint y: 120, endPoint x: 543, endPoint y: 109, distance: 10.9
click at [546, 116] on div "Artículos sucursal Para editar los artículos o cambios generales, ve a “Organiz…" at bounding box center [506, 237] width 719 height 347
click at [266, 16] on h3 "Sucursal: Hotaru (Arcos)" at bounding box center [242, 16] width 111 height 14
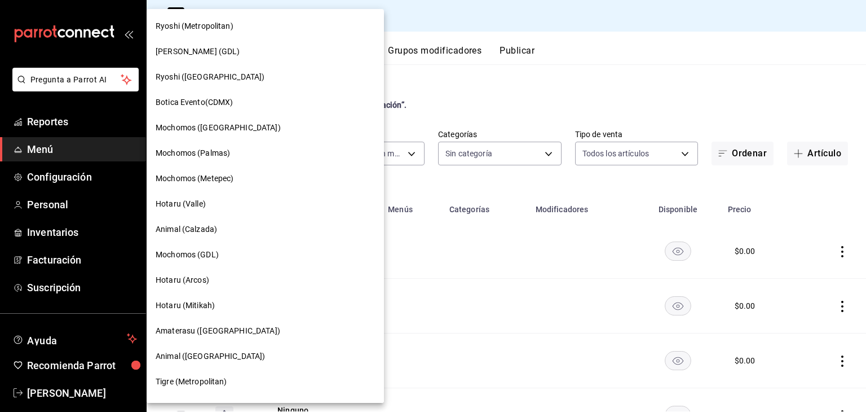
click at [237, 297] on div "Hotaru (Mitikah)" at bounding box center [265, 305] width 237 height 25
